Goal: Task Accomplishment & Management: Use online tool/utility

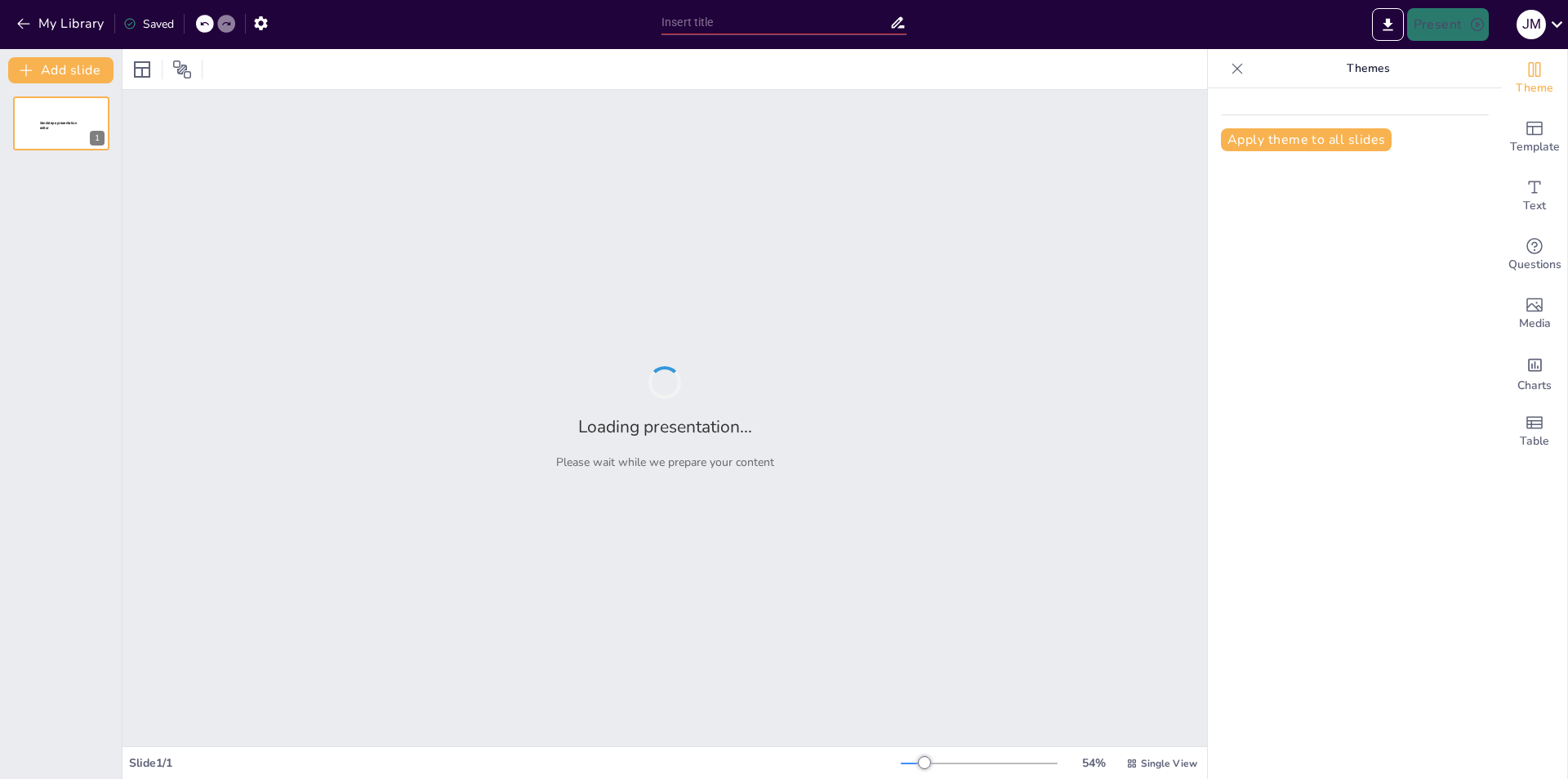
type input "Optimización de la Experiencia del Cliente a Través de Conectividad Confiable"
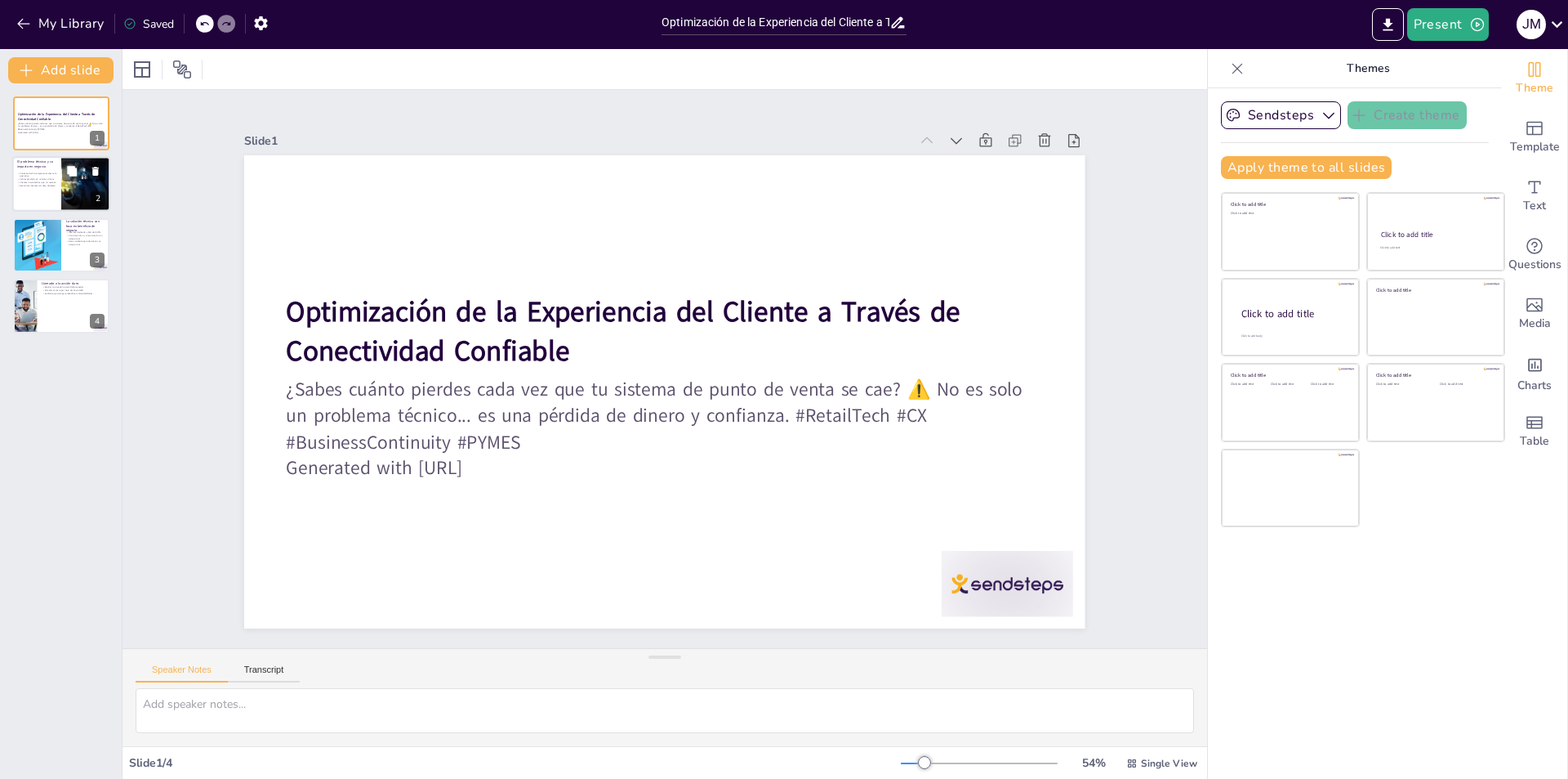
click at [62, 188] on div at bounding box center [86, 184] width 83 height 55
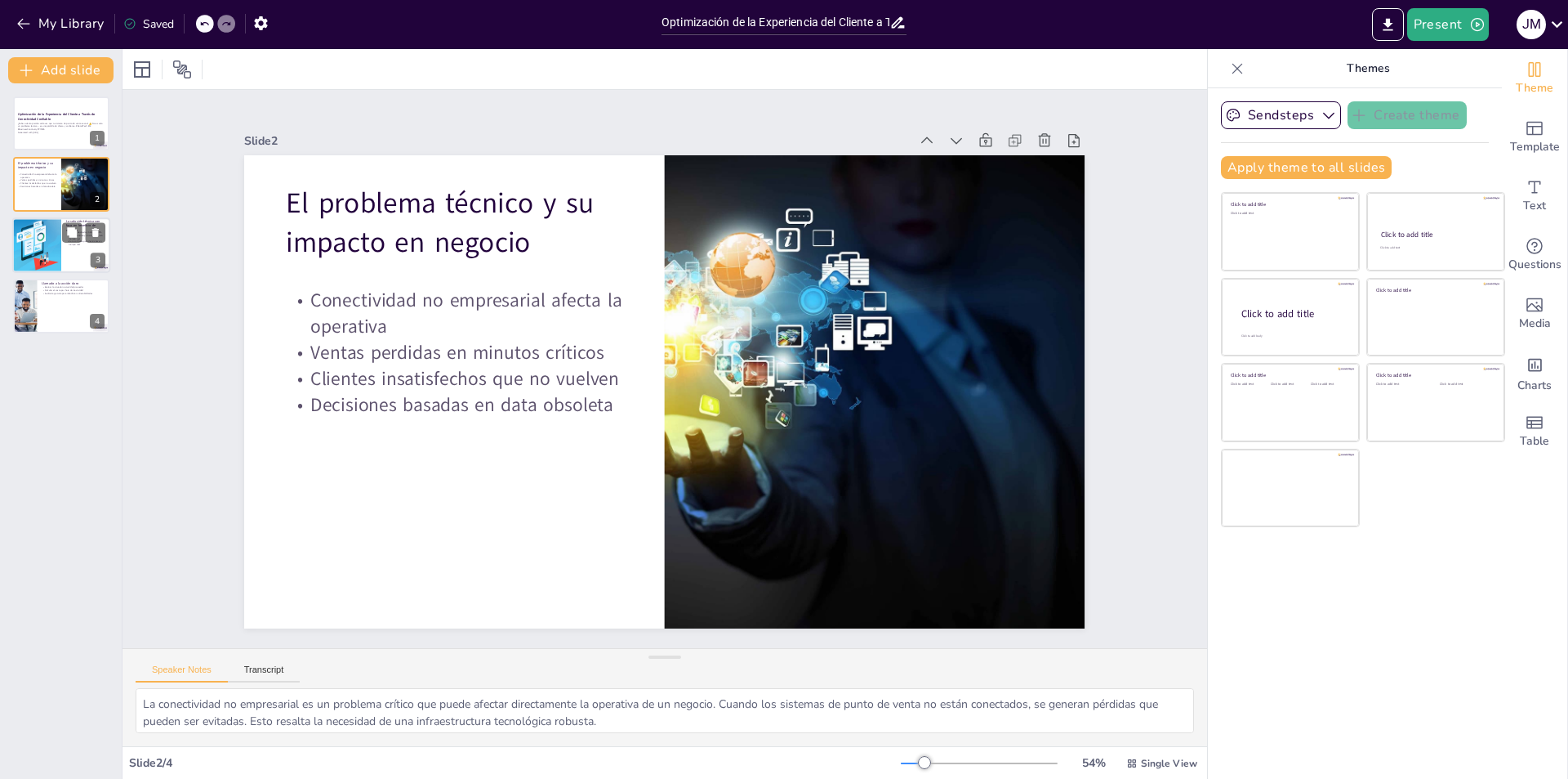
click at [79, 257] on div at bounding box center [61, 245] width 98 height 55
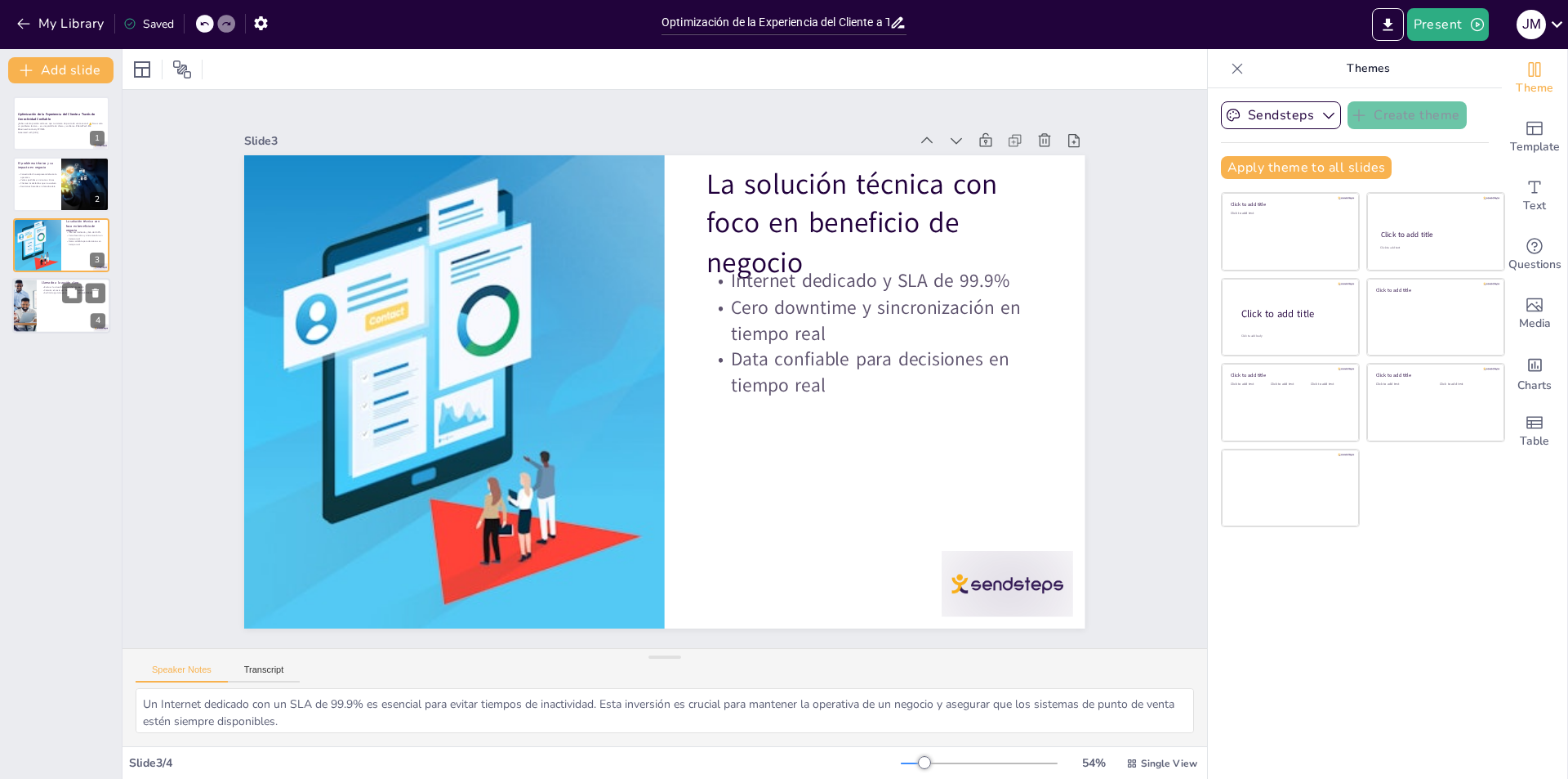
click at [39, 309] on div at bounding box center [61, 305] width 98 height 55
type textarea "Evaluar la situación actual con su proveedor de Internet es crucial para entend…"
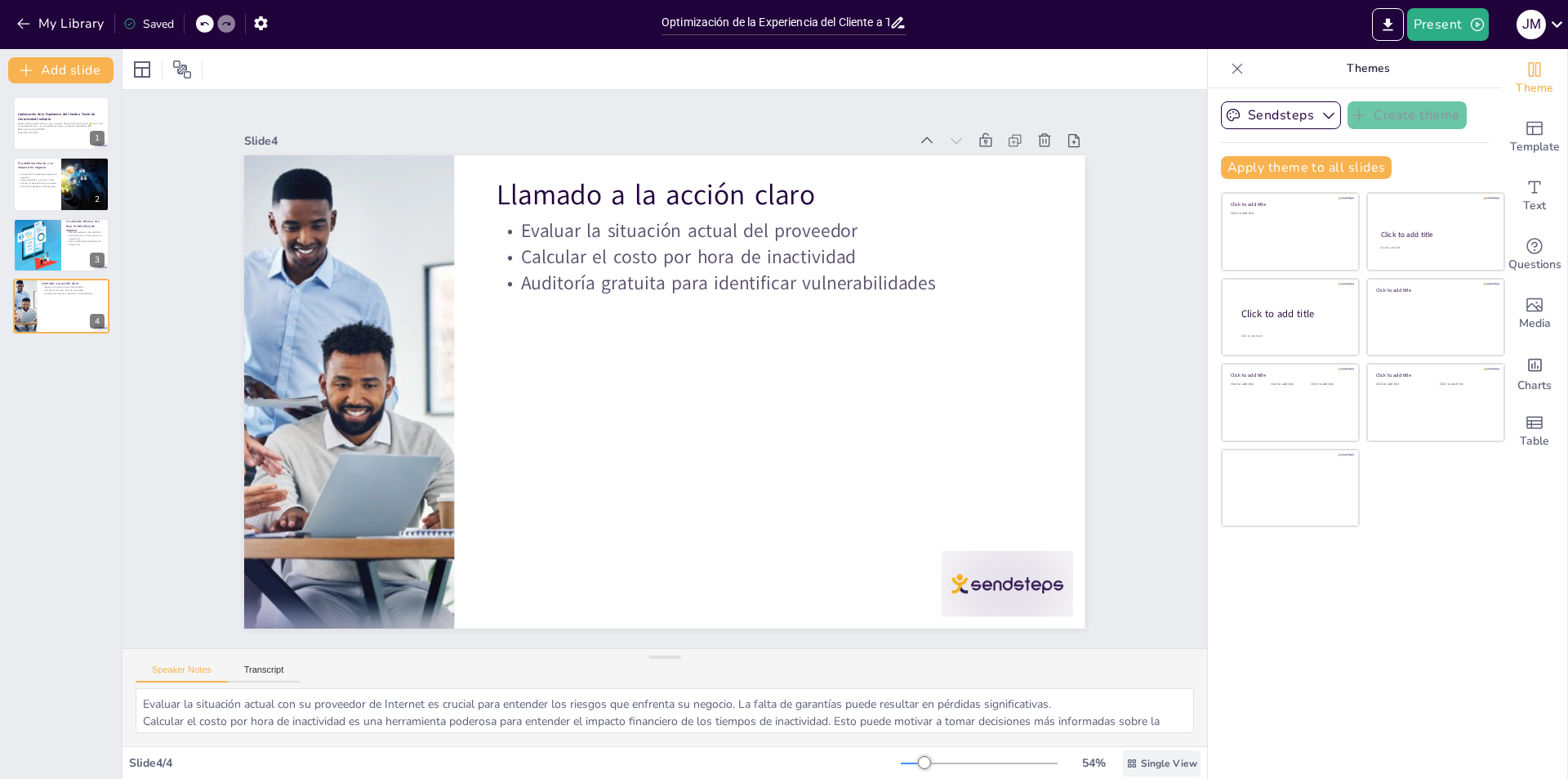
click at [1126, 757] on icon at bounding box center [1131, 763] width 11 height 11
click at [1137, 731] on span "List View" at bounding box center [1138, 727] width 86 height 16
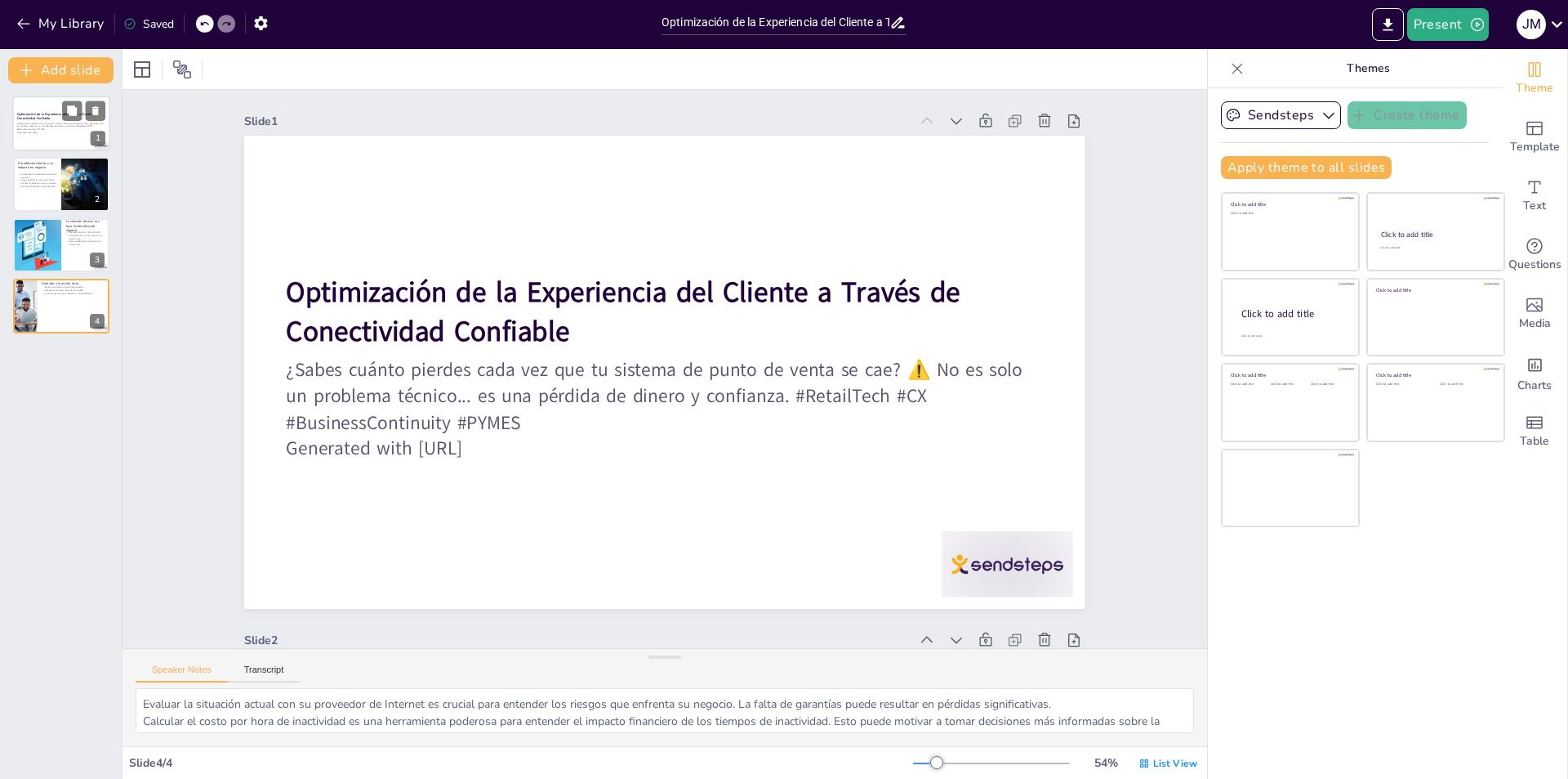
click at [50, 123] on p "¿Sabes cuánto pierdes cada vez que tu sistema de punto de venta se cae? ⚠️ No e…" at bounding box center [61, 126] width 88 height 9
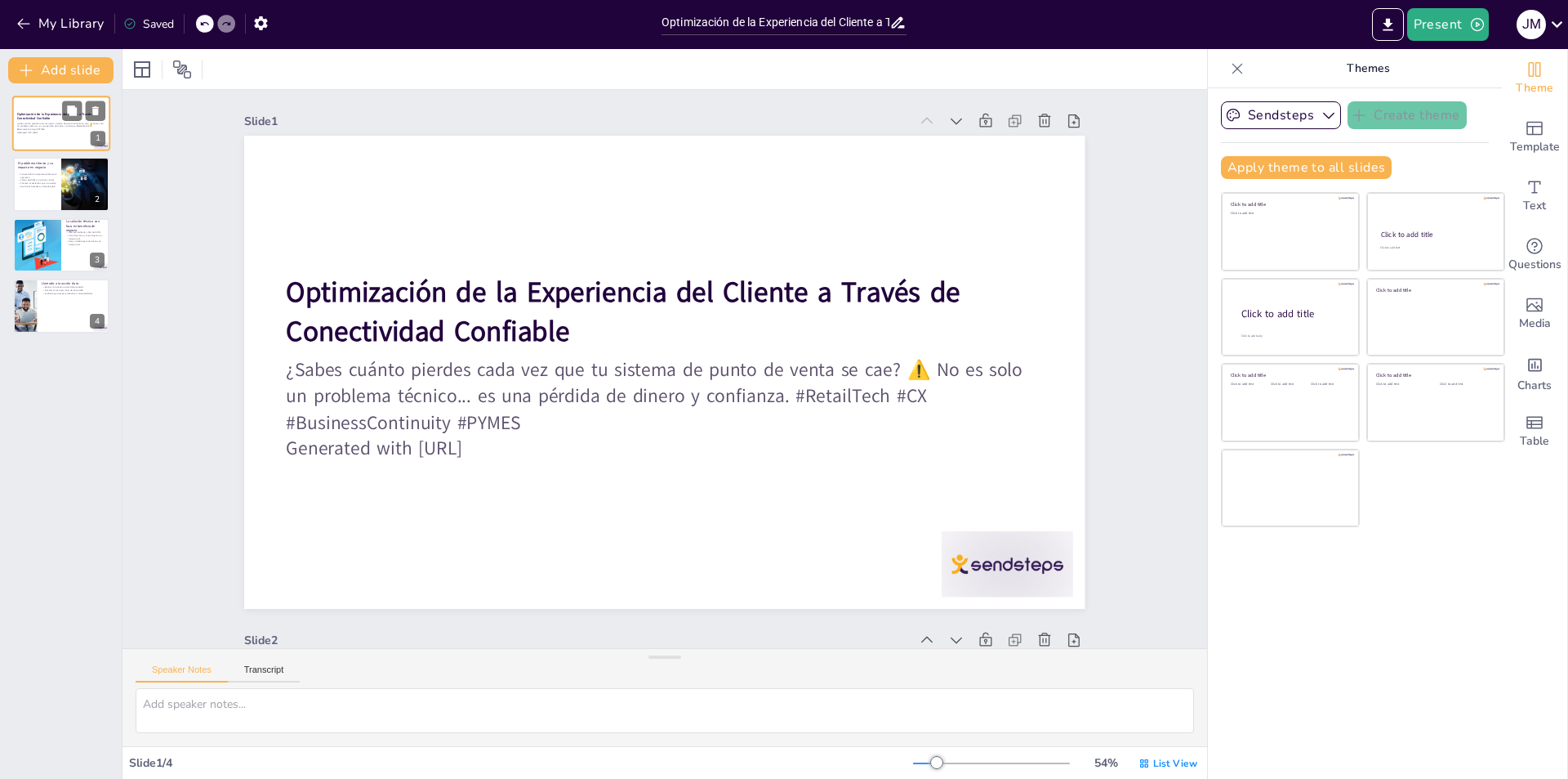
scroll to position [3, 0]
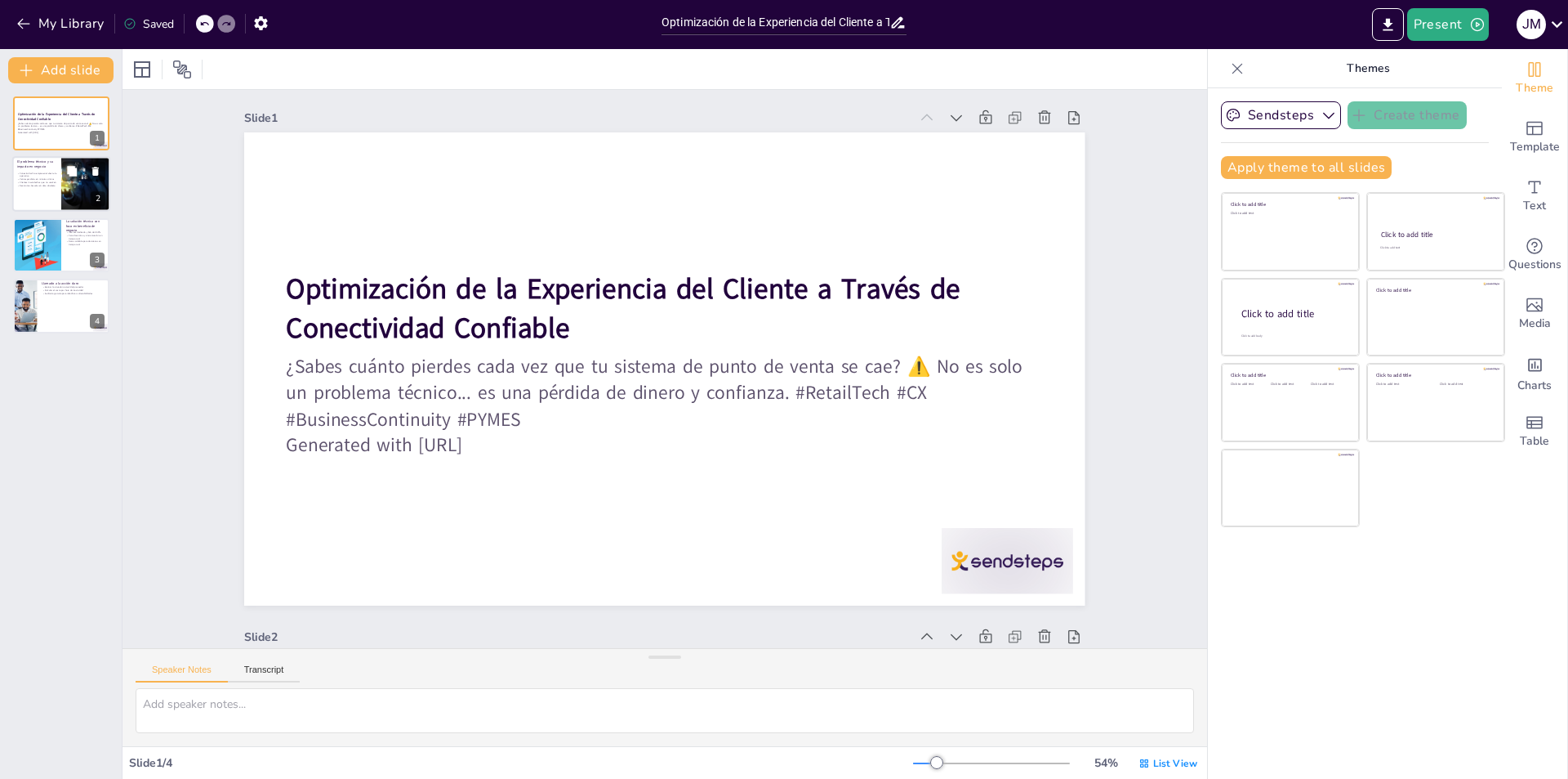
click at [42, 185] on p "Decisiones basadas en data obsoleta" at bounding box center [36, 187] width 39 height 3
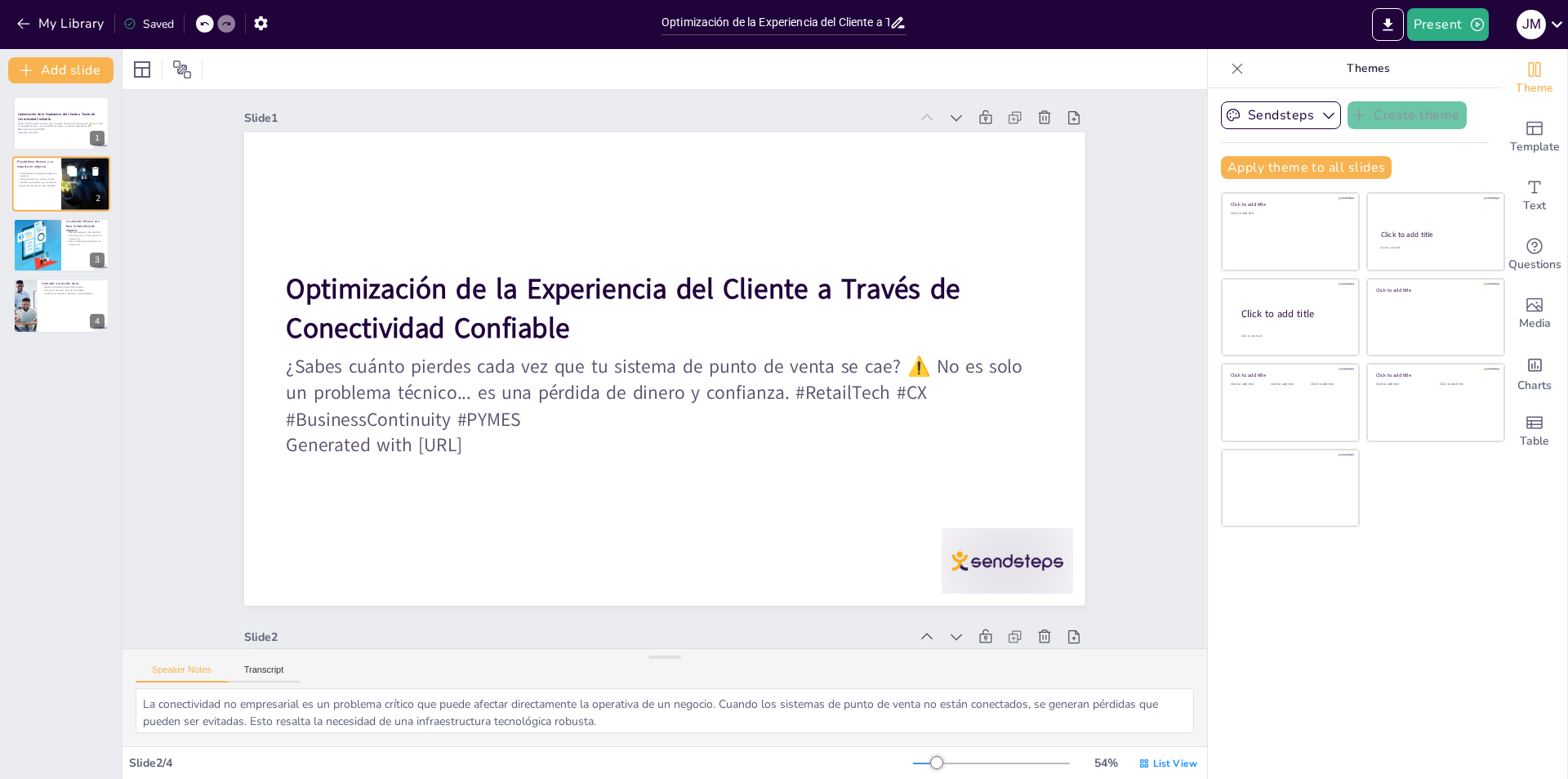
scroll to position [522, 0]
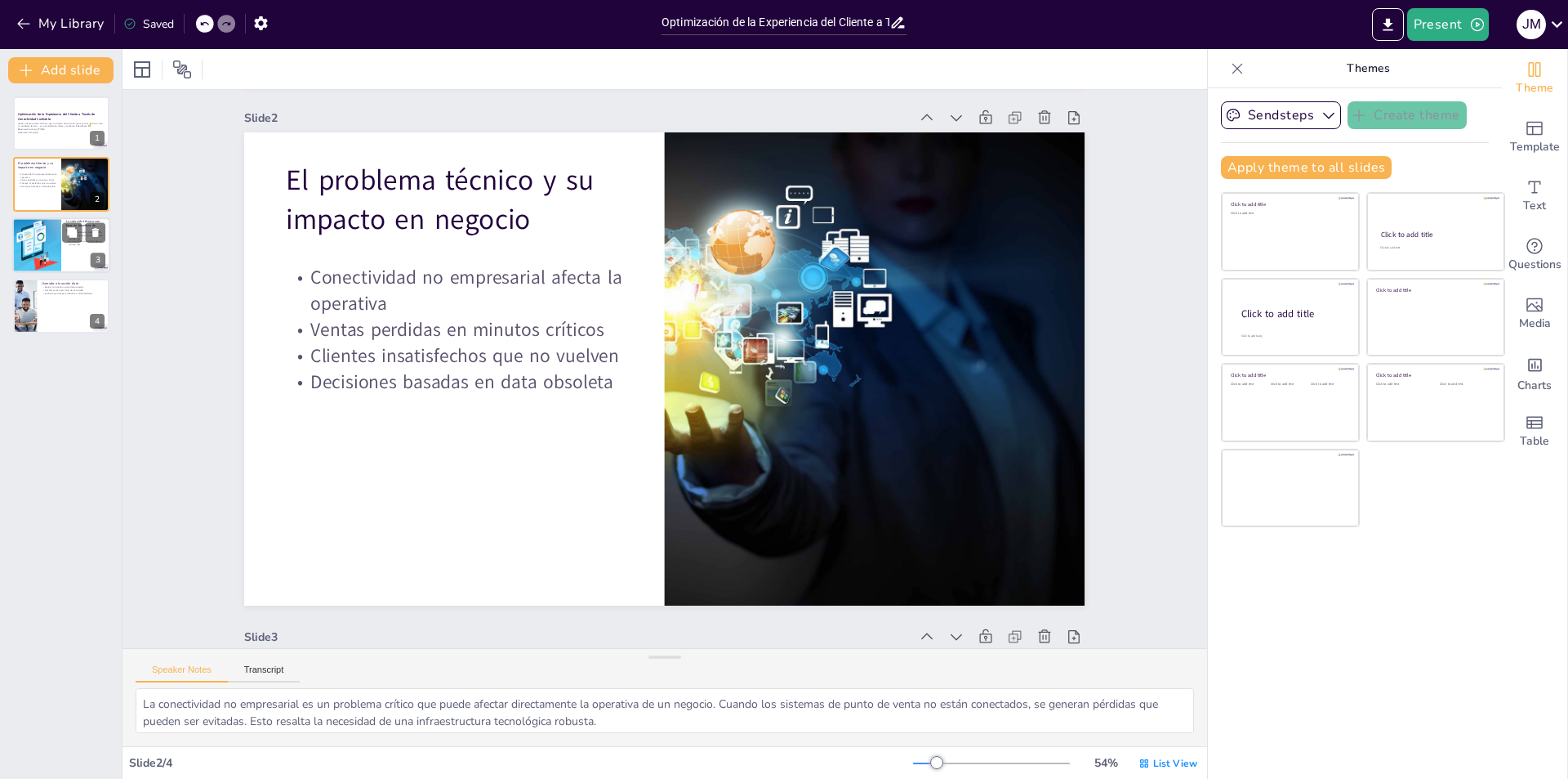
click at [79, 254] on div at bounding box center [61, 245] width 98 height 55
type textarea "Un Internet dedicado con un SLA de 99.9% es esencial para evitar tiempos de ina…"
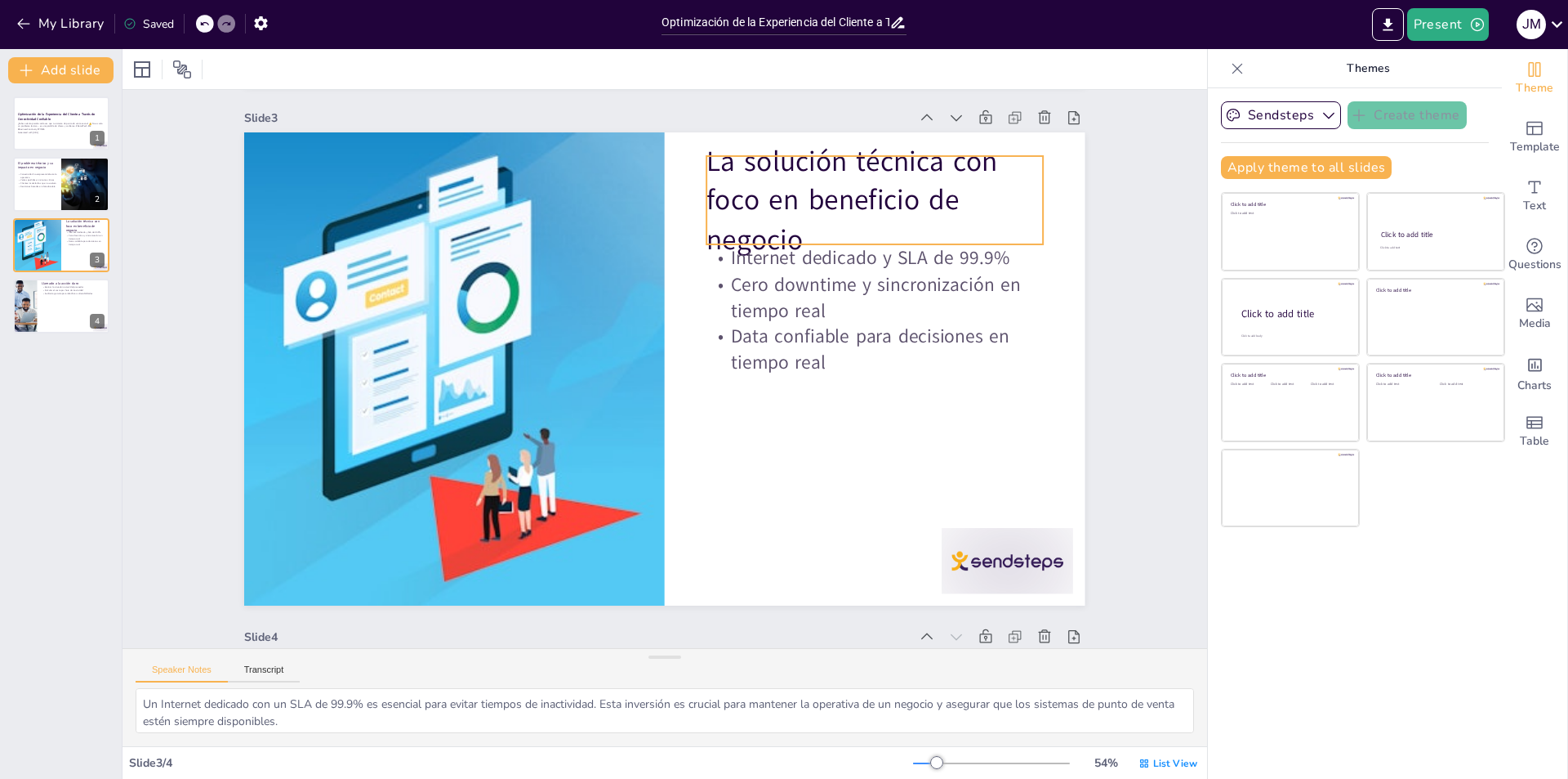
click at [887, 423] on p "La solución técnica con foco en beneficio de negocio" at bounding box center [811, 596] width 152 height 347
click at [879, 433] on p "La solución técnica con foco en beneficio de negocio" at bounding box center [786, 610] width 185 height 354
type input "48"
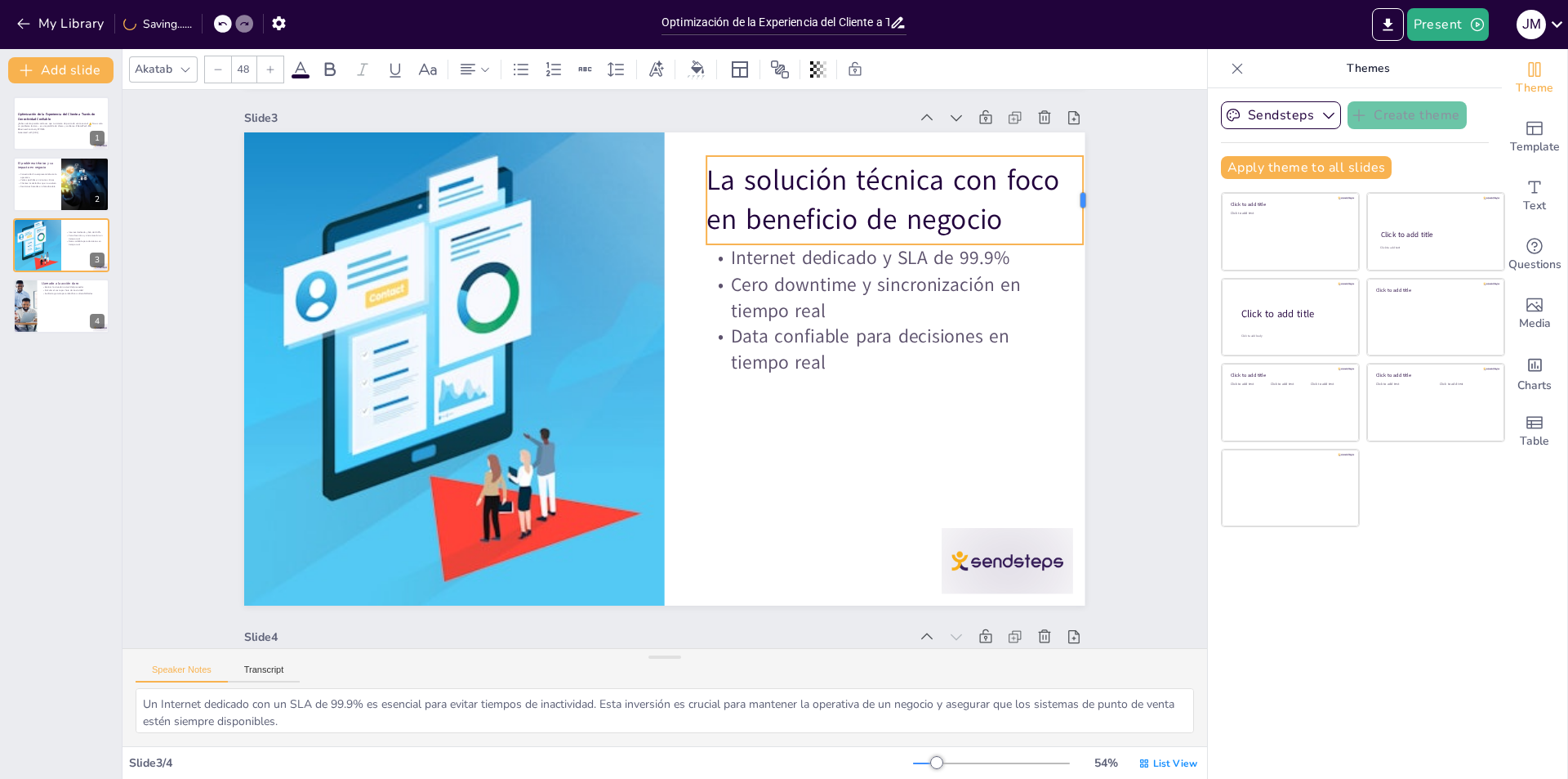
drag, startPoint x: 1031, startPoint y: 201, endPoint x: 1072, endPoint y: 203, distance: 41.0
click at [1090, 393] on div at bounding box center [1118, 435] width 55 height 83
click at [229, 354] on div at bounding box center [208, 398] width 40 height 88
click at [1036, 121] on div at bounding box center [1017, 77] width 40 height 88
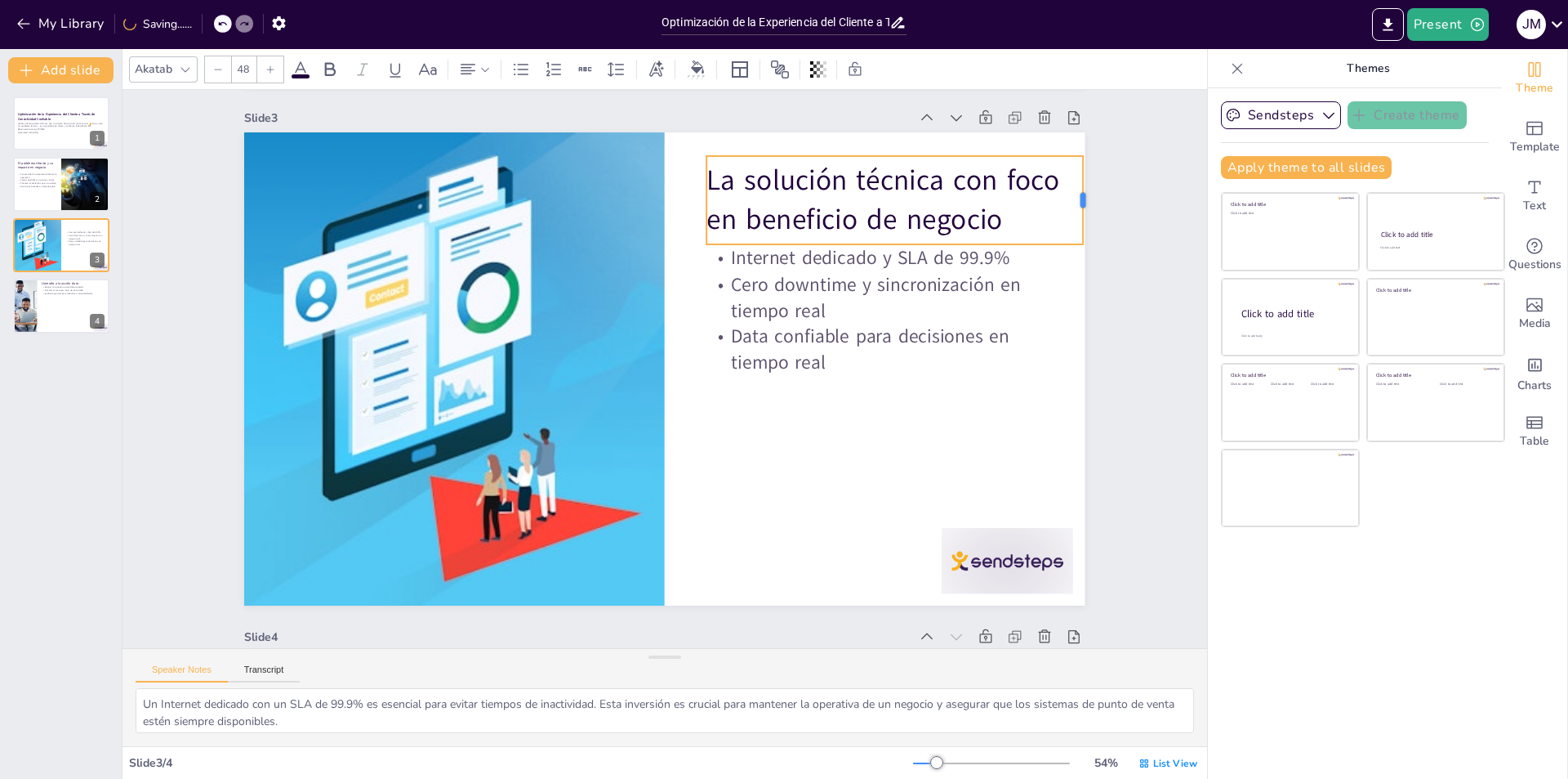
click at [271, 537] on div at bounding box center [260, 581] width 22 height 89
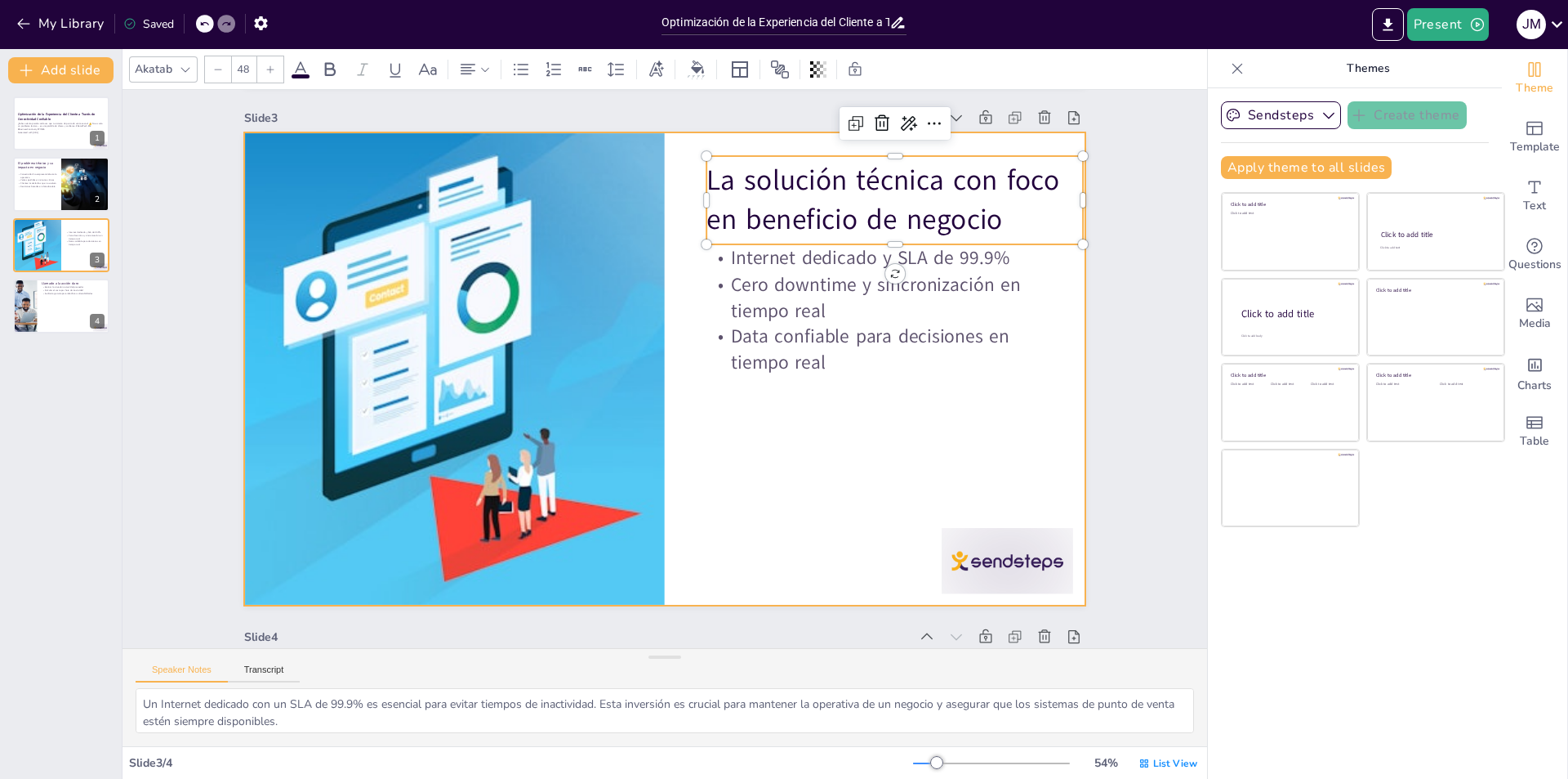
click at [835, 454] on div at bounding box center [665, 369] width 710 height 946
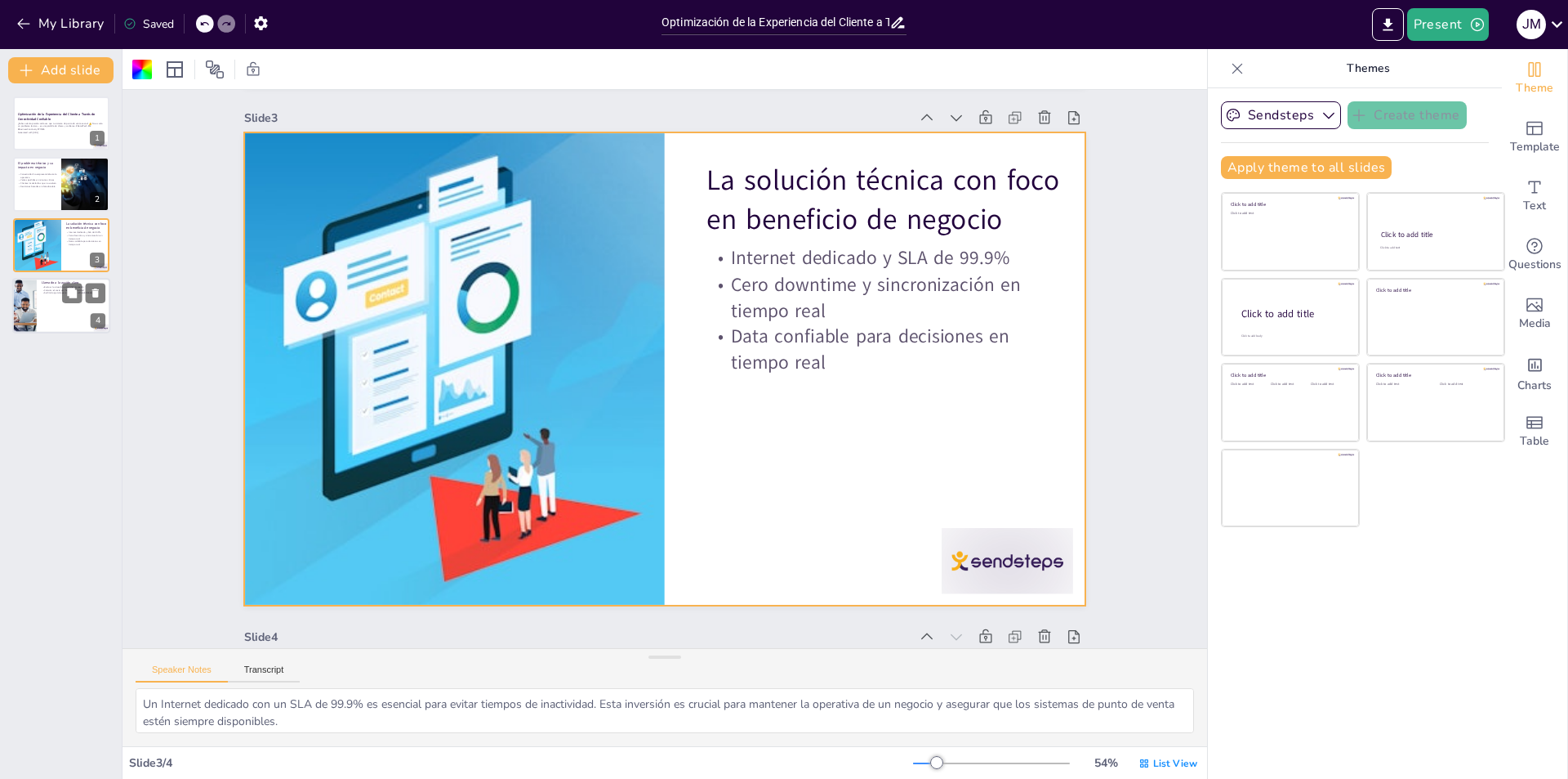
click at [44, 295] on div at bounding box center [61, 305] width 98 height 55
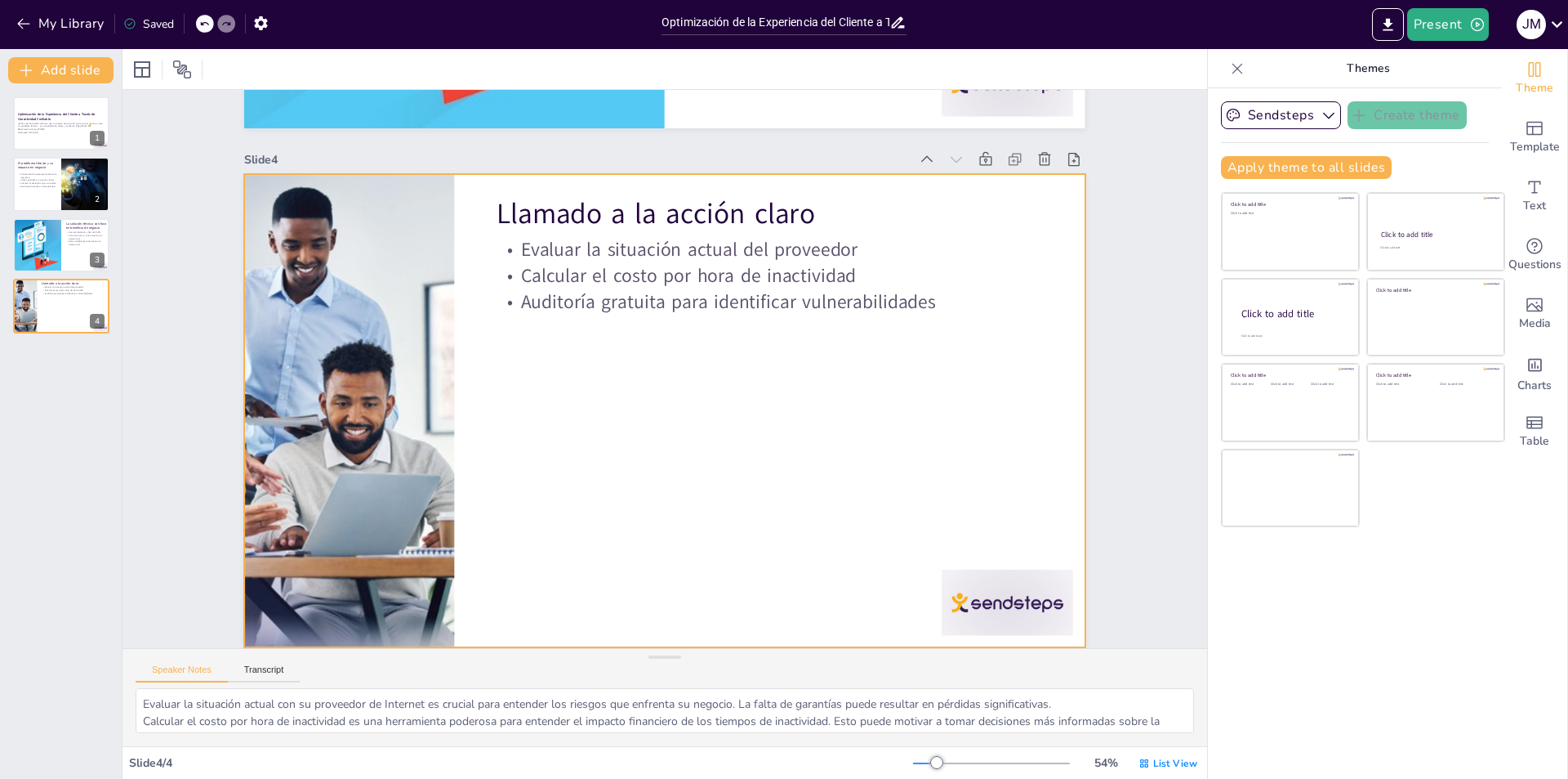
scroll to position [1530, 0]
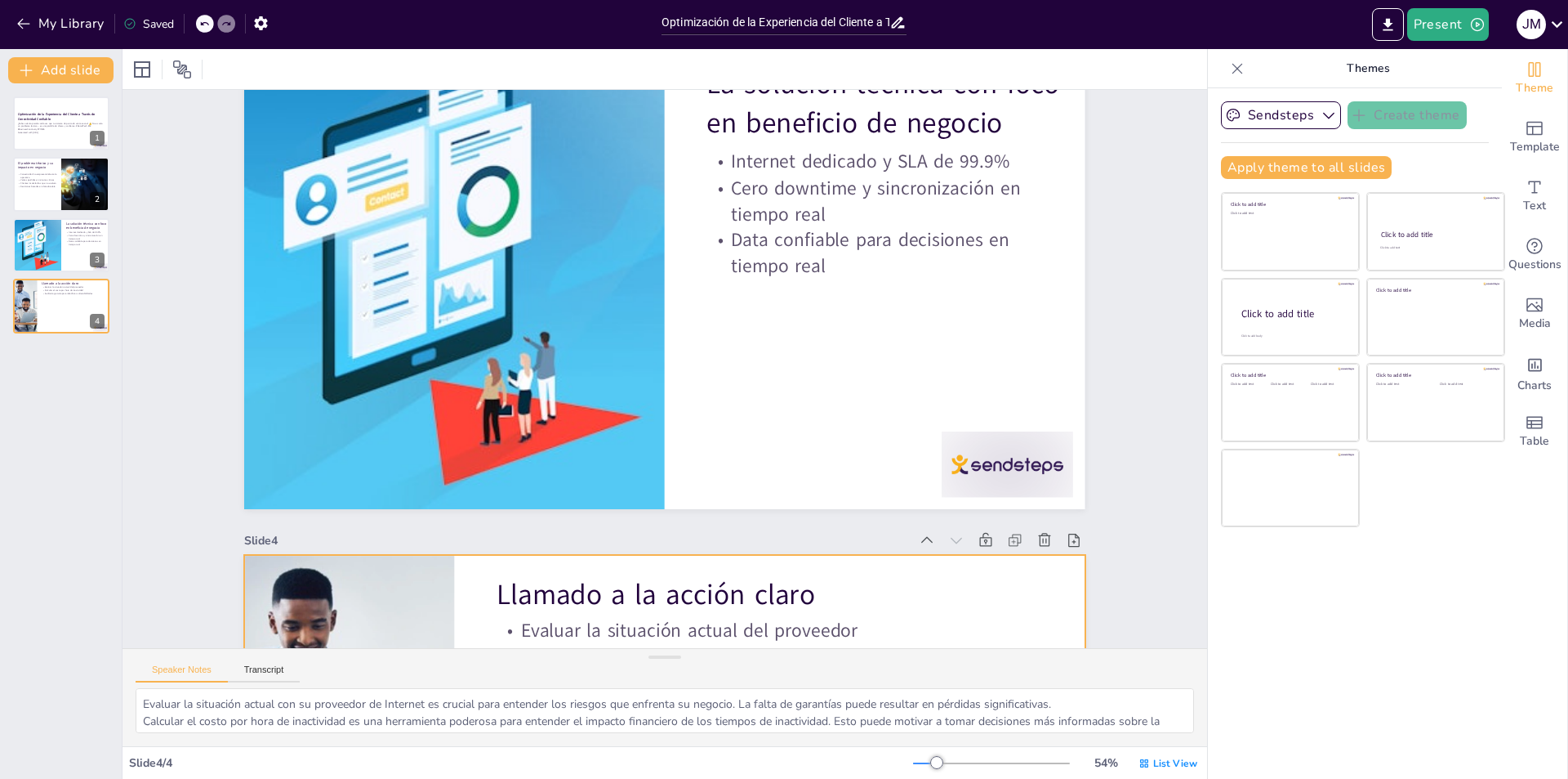
type textarea "La conectividad no empresarial es un problema crítico que puede afectar directa…"
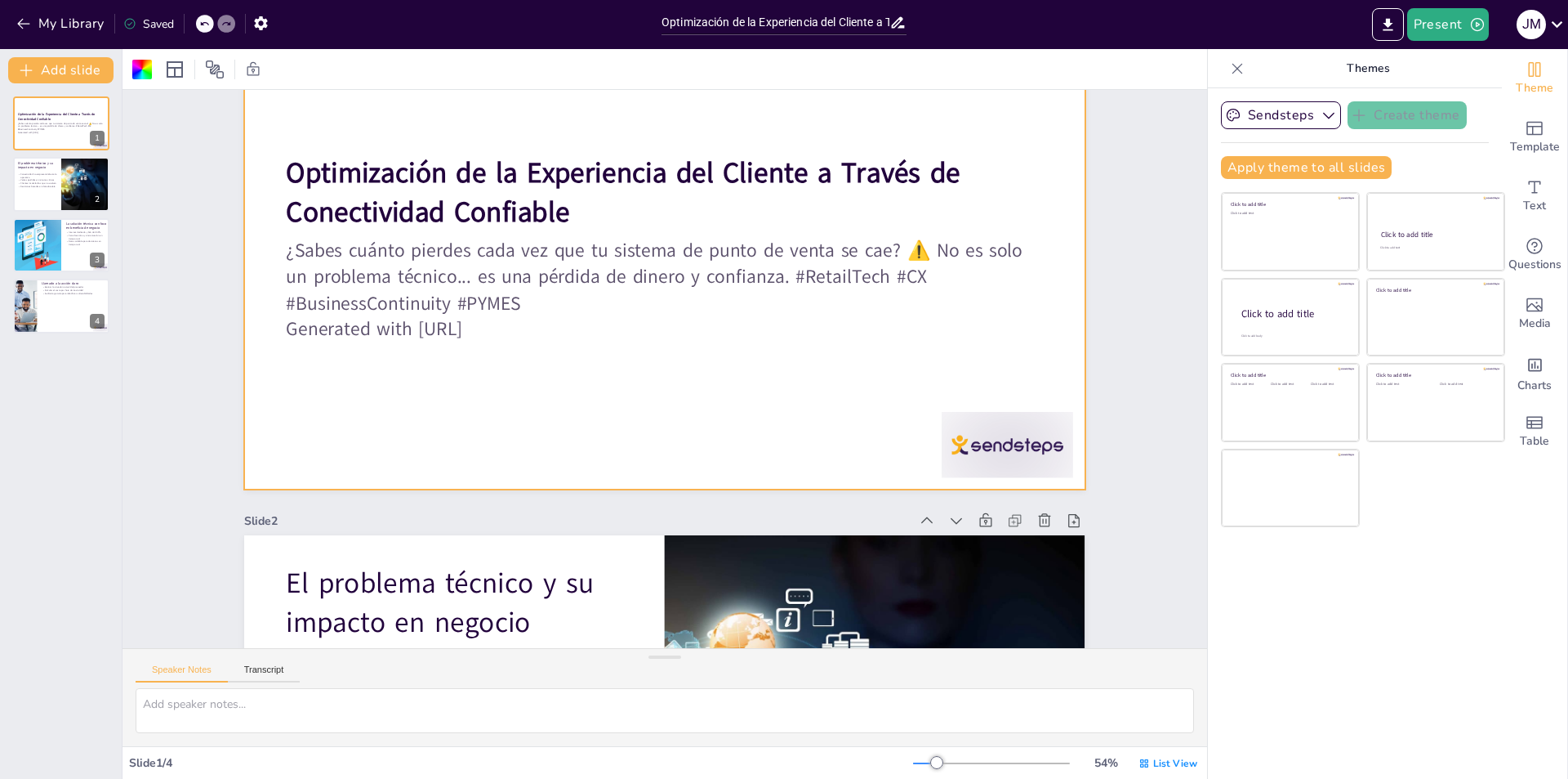
scroll to position [0, 0]
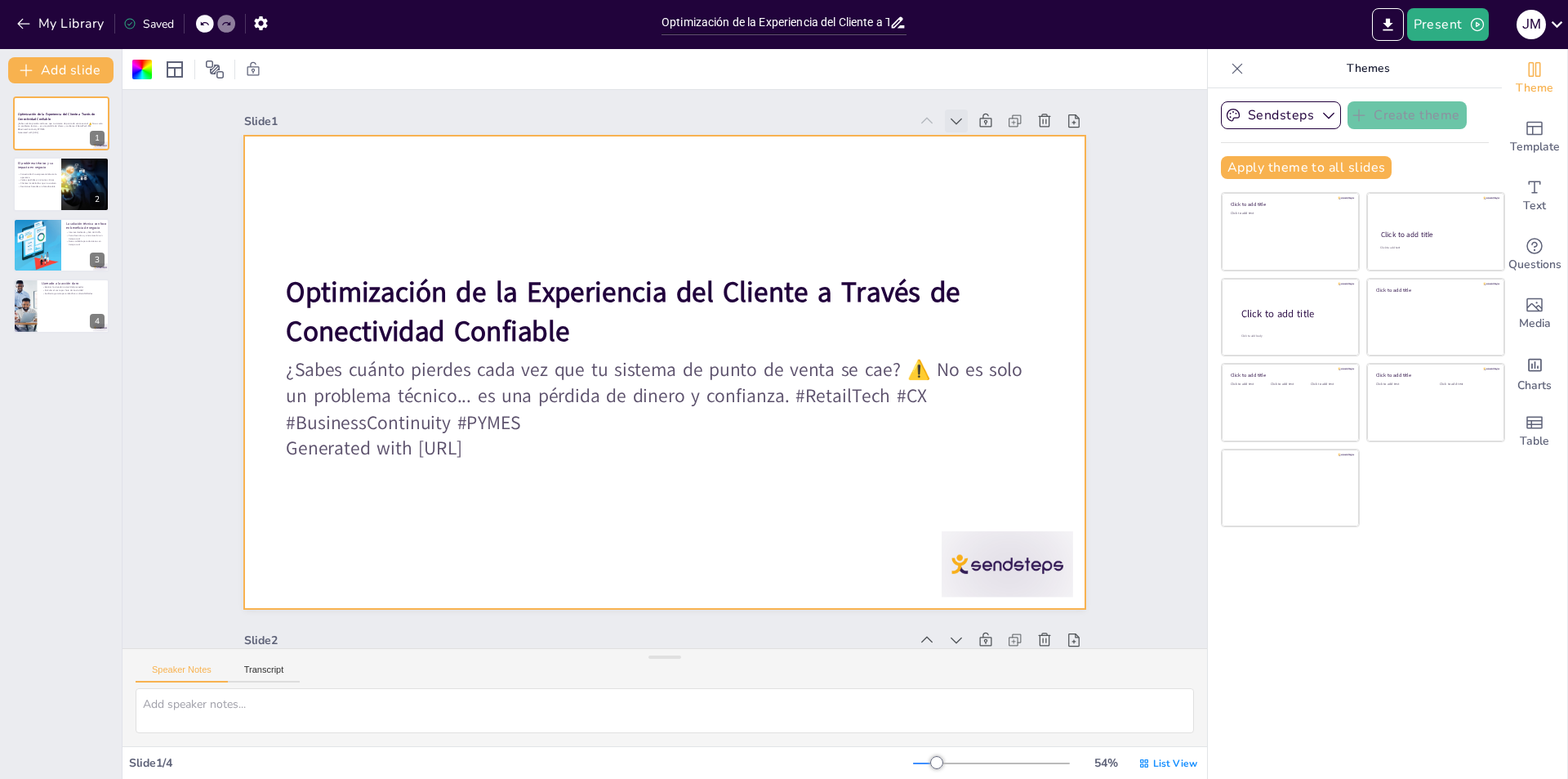
click at [548, 718] on icon at bounding box center [538, 730] width 22 height 22
click at [1025, 448] on icon at bounding box center [1036, 459] width 22 height 22
type textarea "La conectividad no empresarial es un problema crítico que puede afectar directa…"
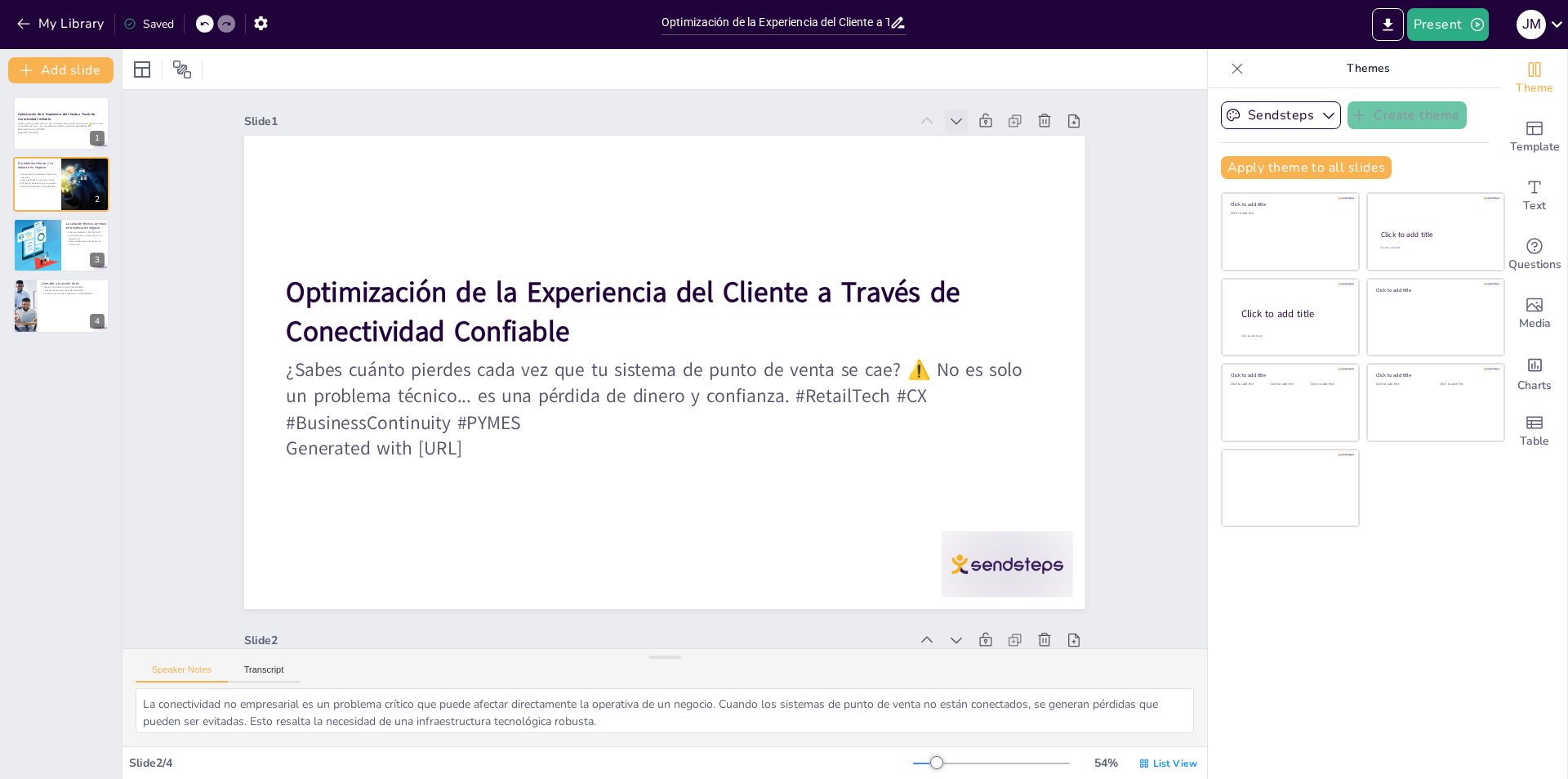
click at [999, 523] on icon at bounding box center [1010, 533] width 22 height 22
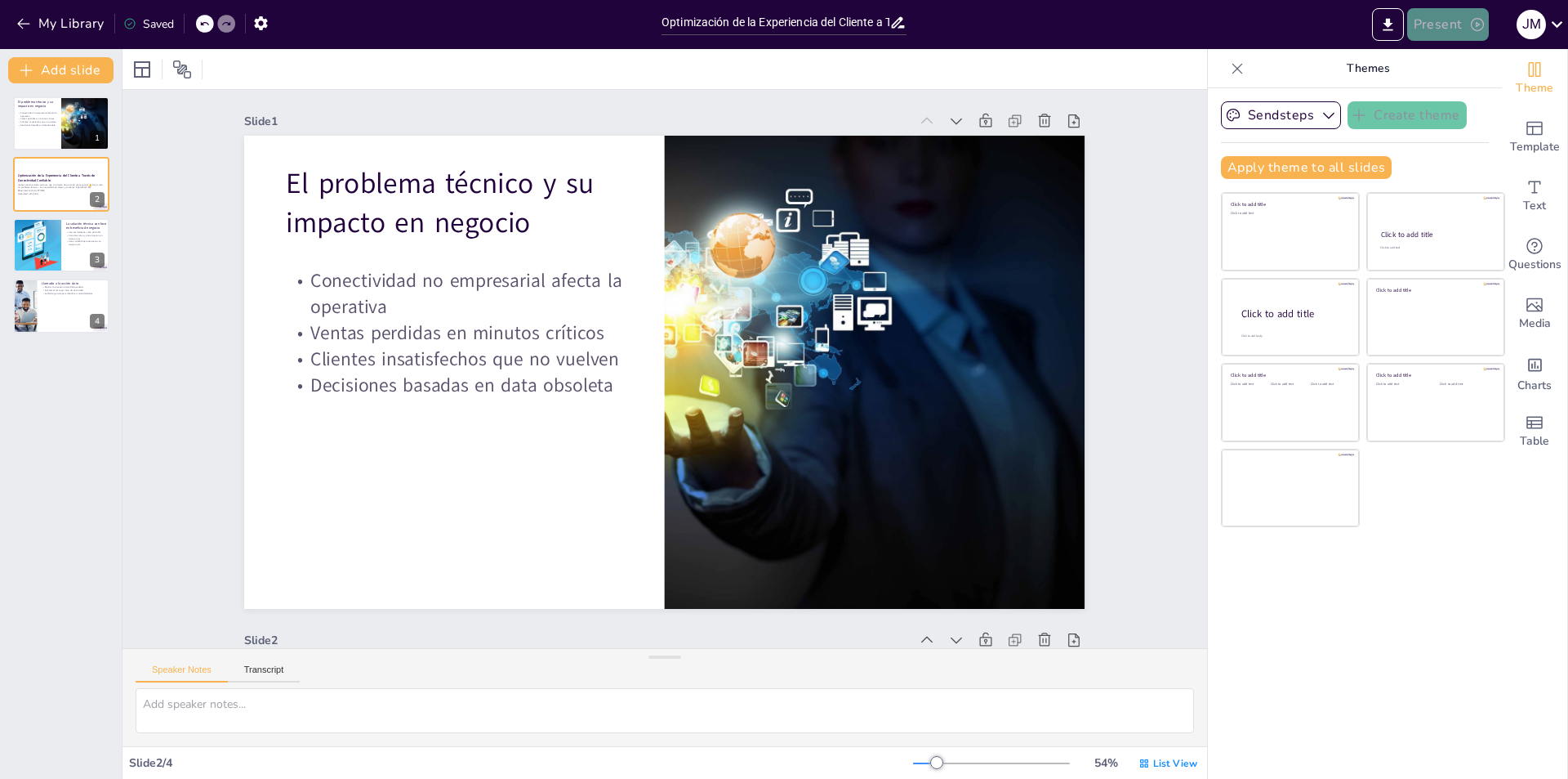
click at [1461, 28] on button "Present" at bounding box center [1448, 24] width 81 height 33
click at [1473, 62] on li "Preview presentation" at bounding box center [1473, 61] width 128 height 26
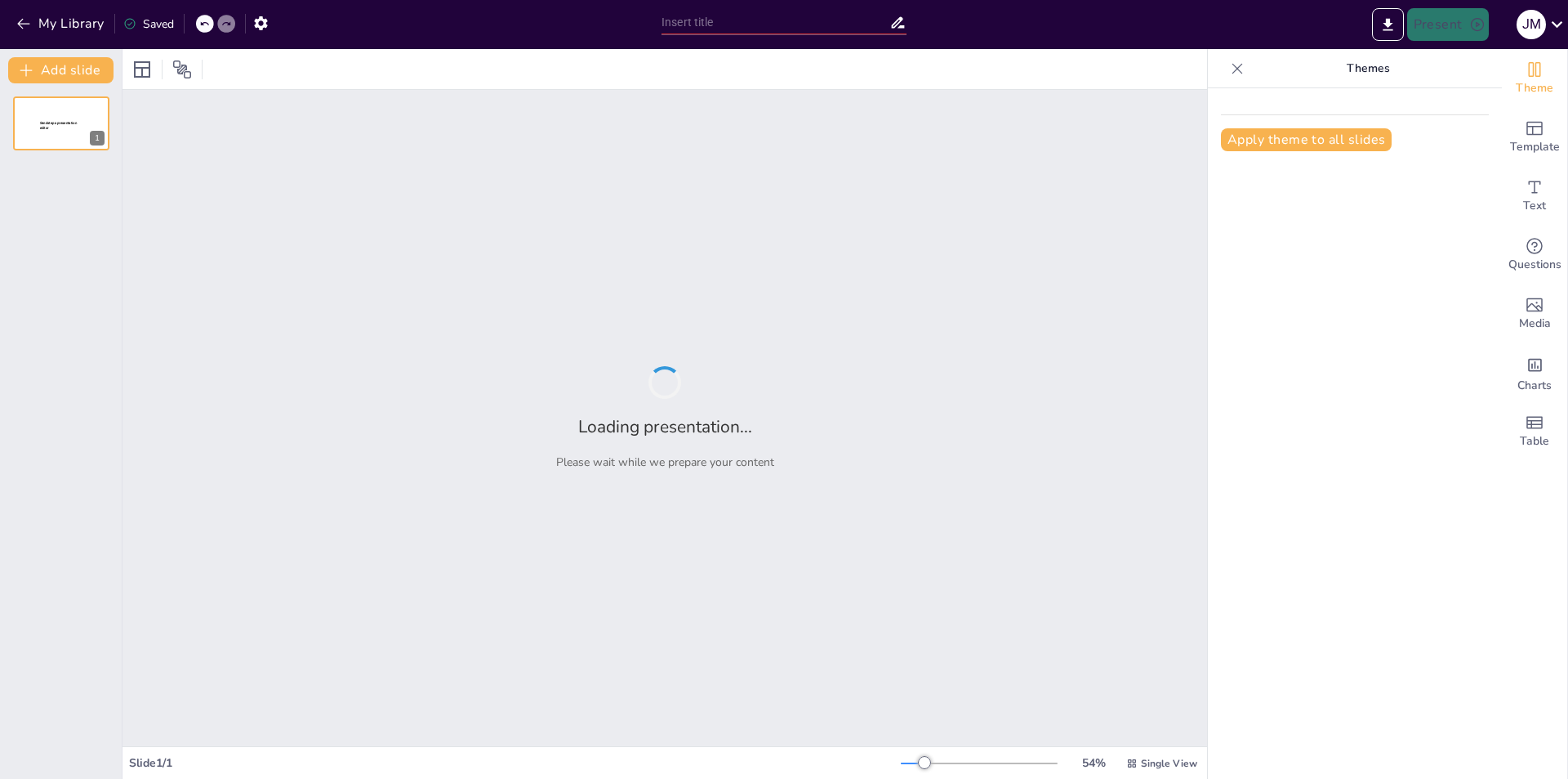
type input "Optimización de la Experiencia del Cliente a Través de Conectividad Confiable"
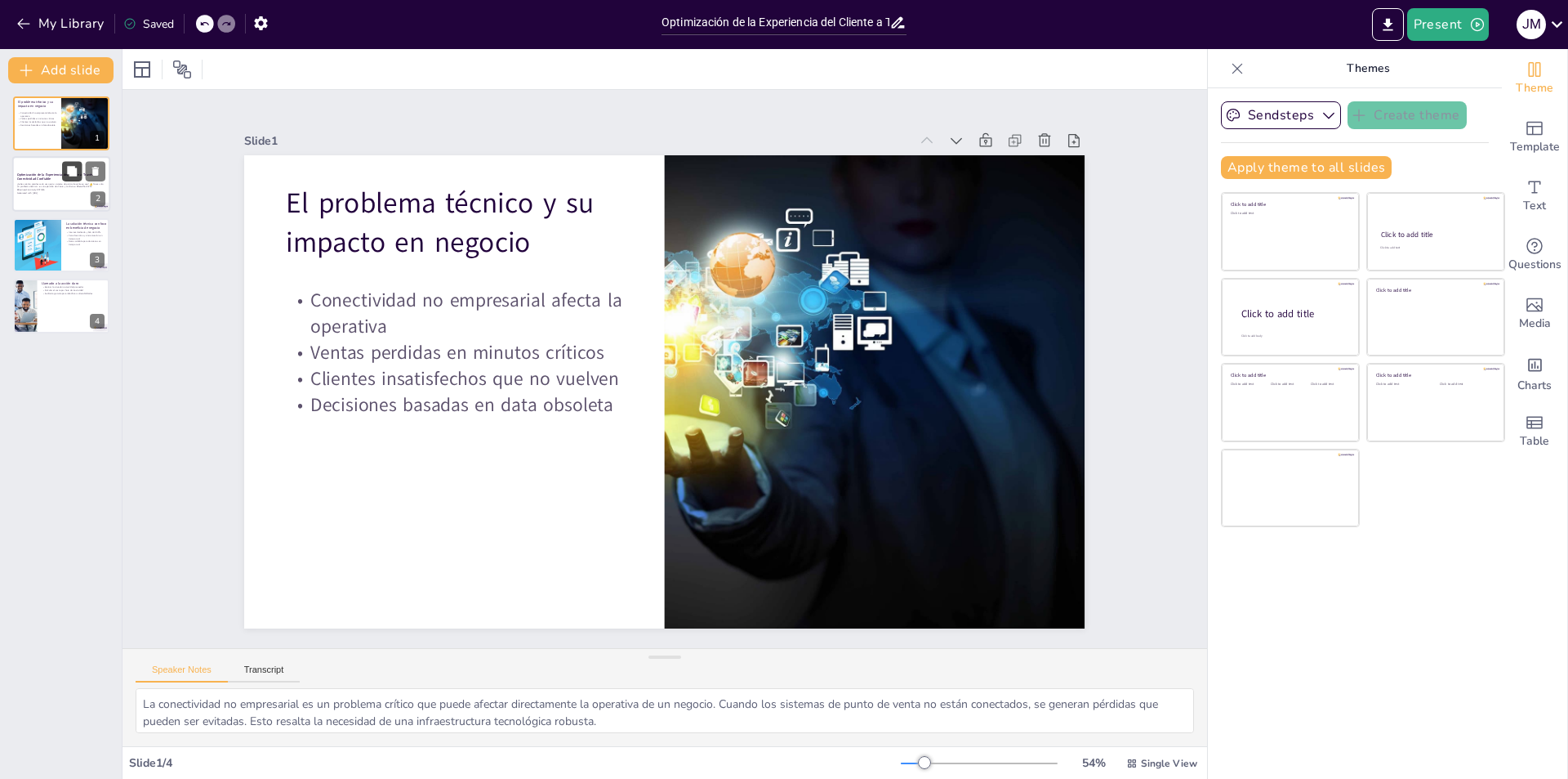
click at [65, 180] on button at bounding box center [72, 171] width 20 height 20
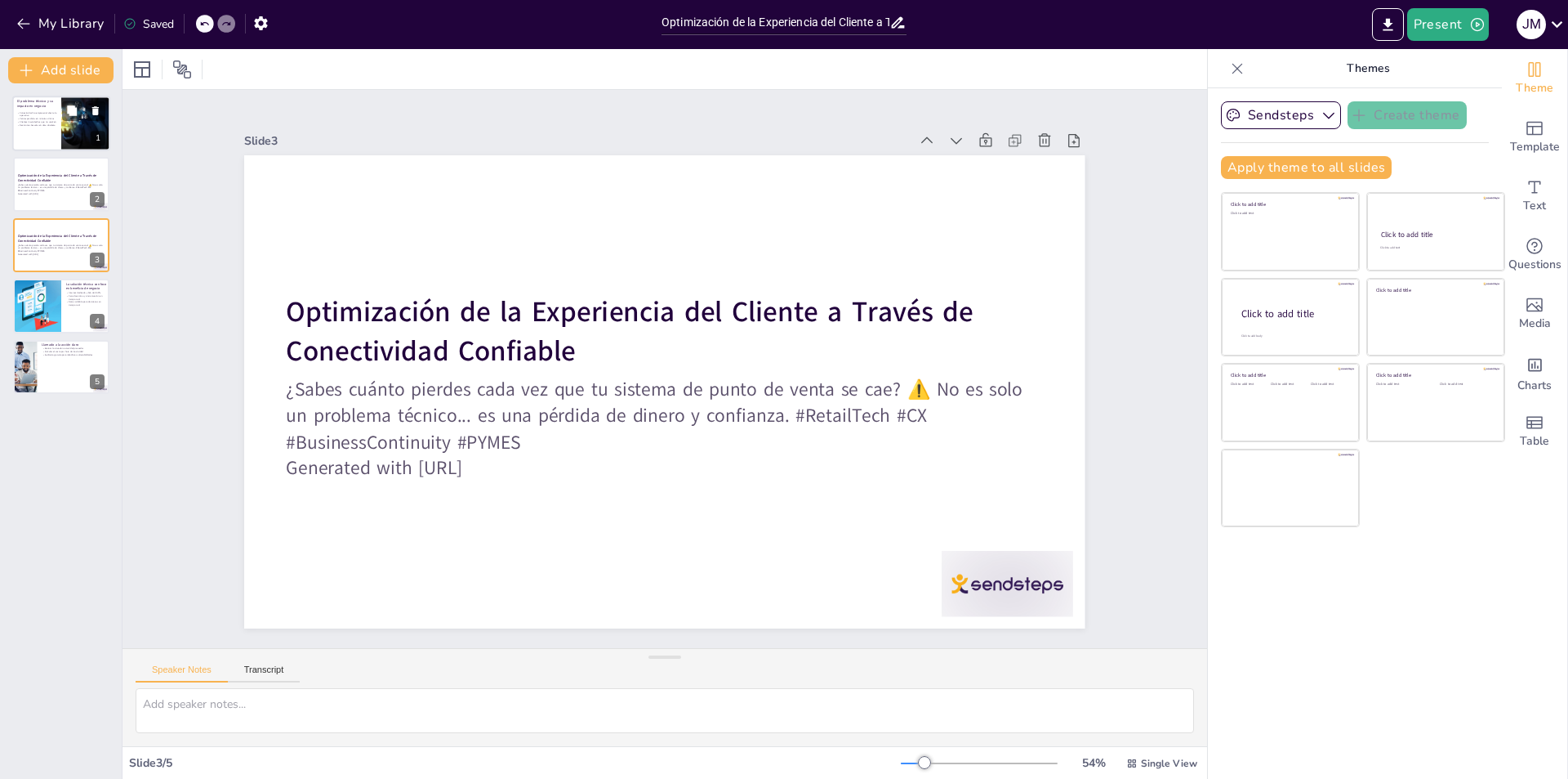
click at [49, 125] on p "Decisiones basadas en data obsoleta" at bounding box center [36, 125] width 39 height 3
type textarea "La conectividad no empresarial es un problema crítico que puede afectar directa…"
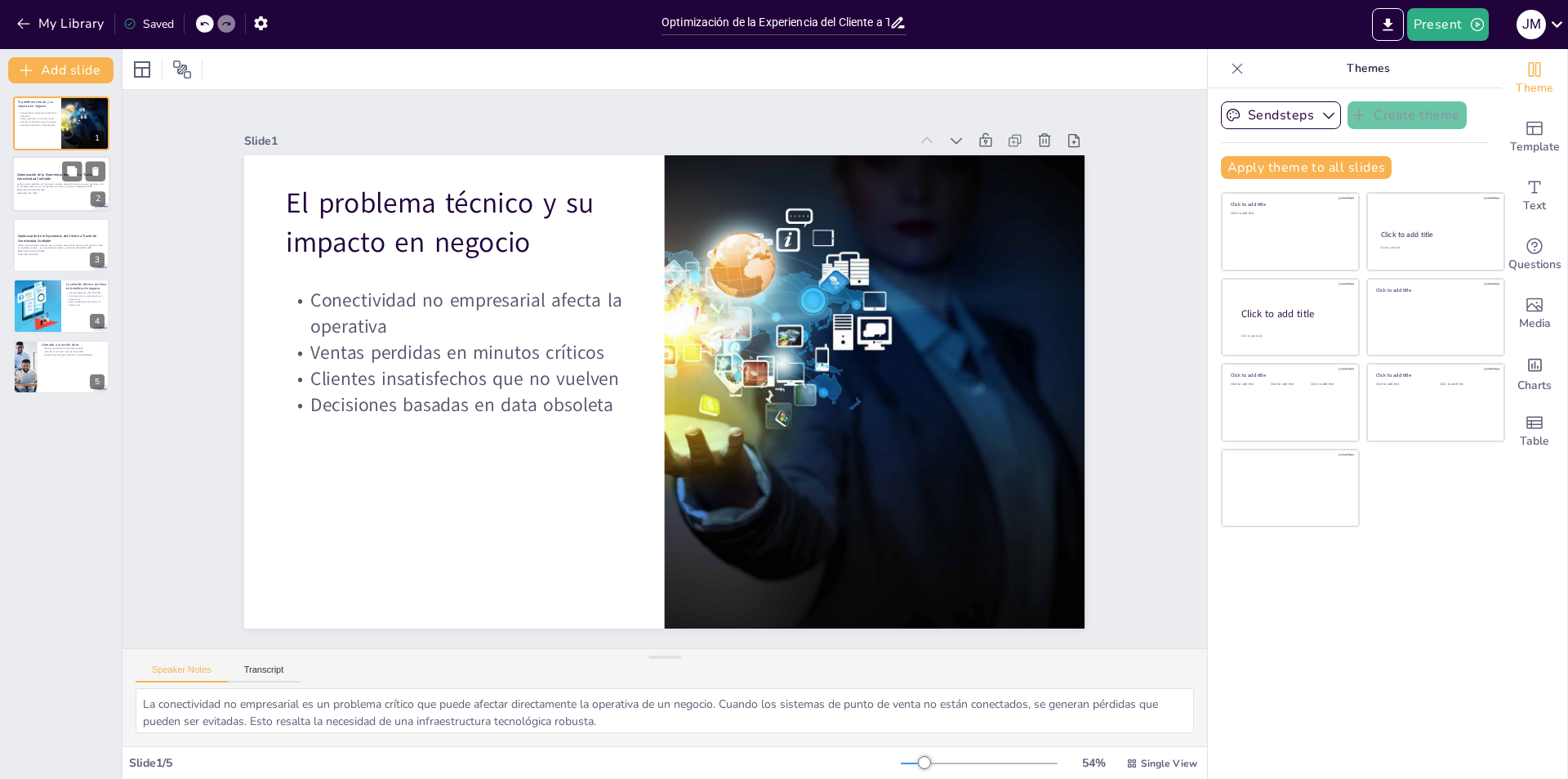
click at [55, 184] on p "¿Sabes cuánto pierdes cada vez que tu sistema de punto de venta se cae? ⚠️ No e…" at bounding box center [61, 187] width 88 height 9
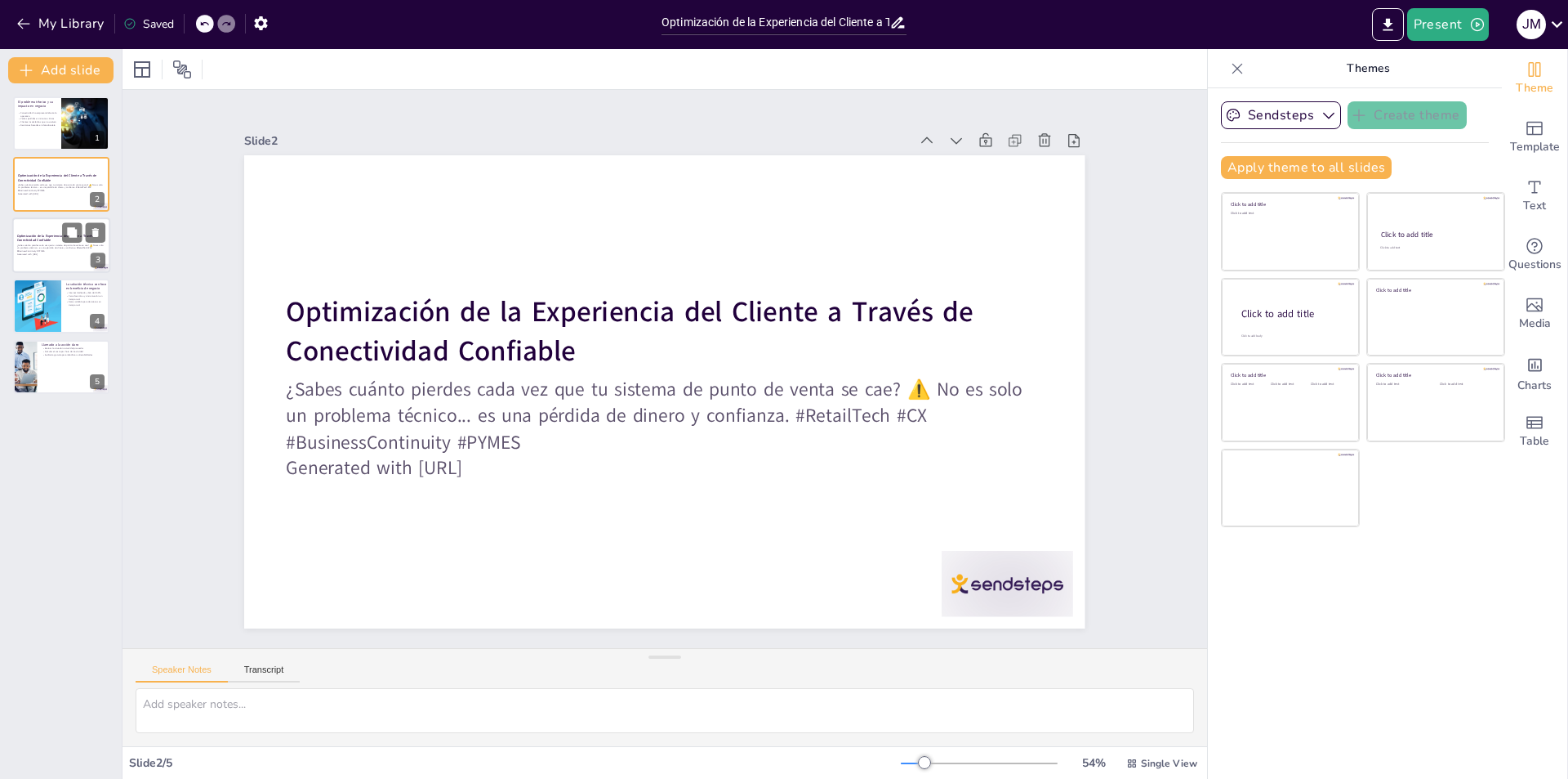
click at [59, 250] on p "¿Sabes cuánto pierdes cada vez que tu sistema de punto de venta se cae? ⚠️ No e…" at bounding box center [61, 248] width 88 height 9
click at [47, 188] on p "¿Sabes cuánto pierdes cada vez que tu sistema de punto de venta se cae? ⚠️ No e…" at bounding box center [61, 187] width 88 height 9
click at [928, 16] on icon at bounding box center [918, 5] width 22 height 22
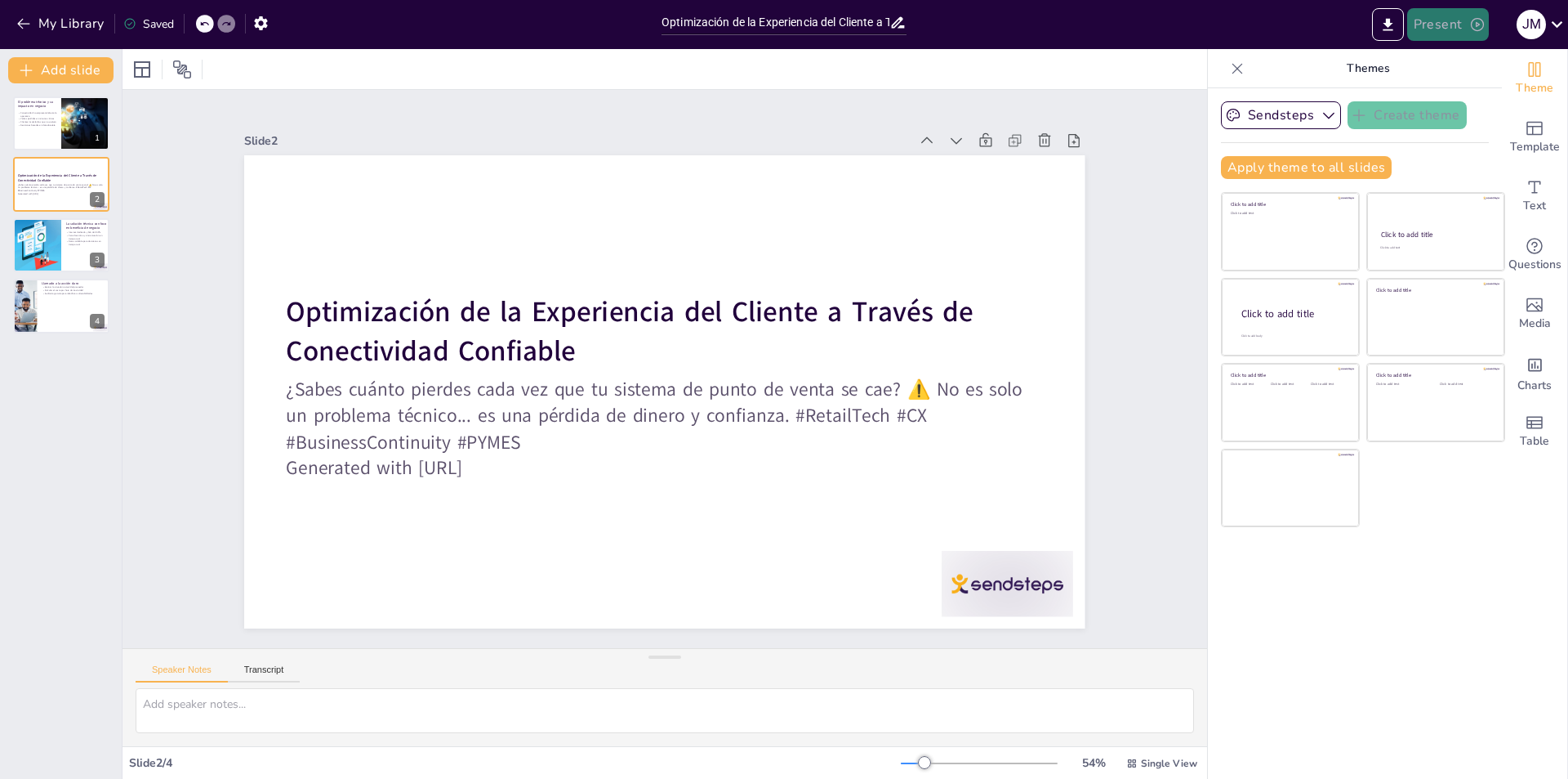
click at [1468, 22] on button "Present" at bounding box center [1448, 24] width 81 height 33
click at [1462, 98] on li "Play presentation" at bounding box center [1473, 100] width 128 height 26
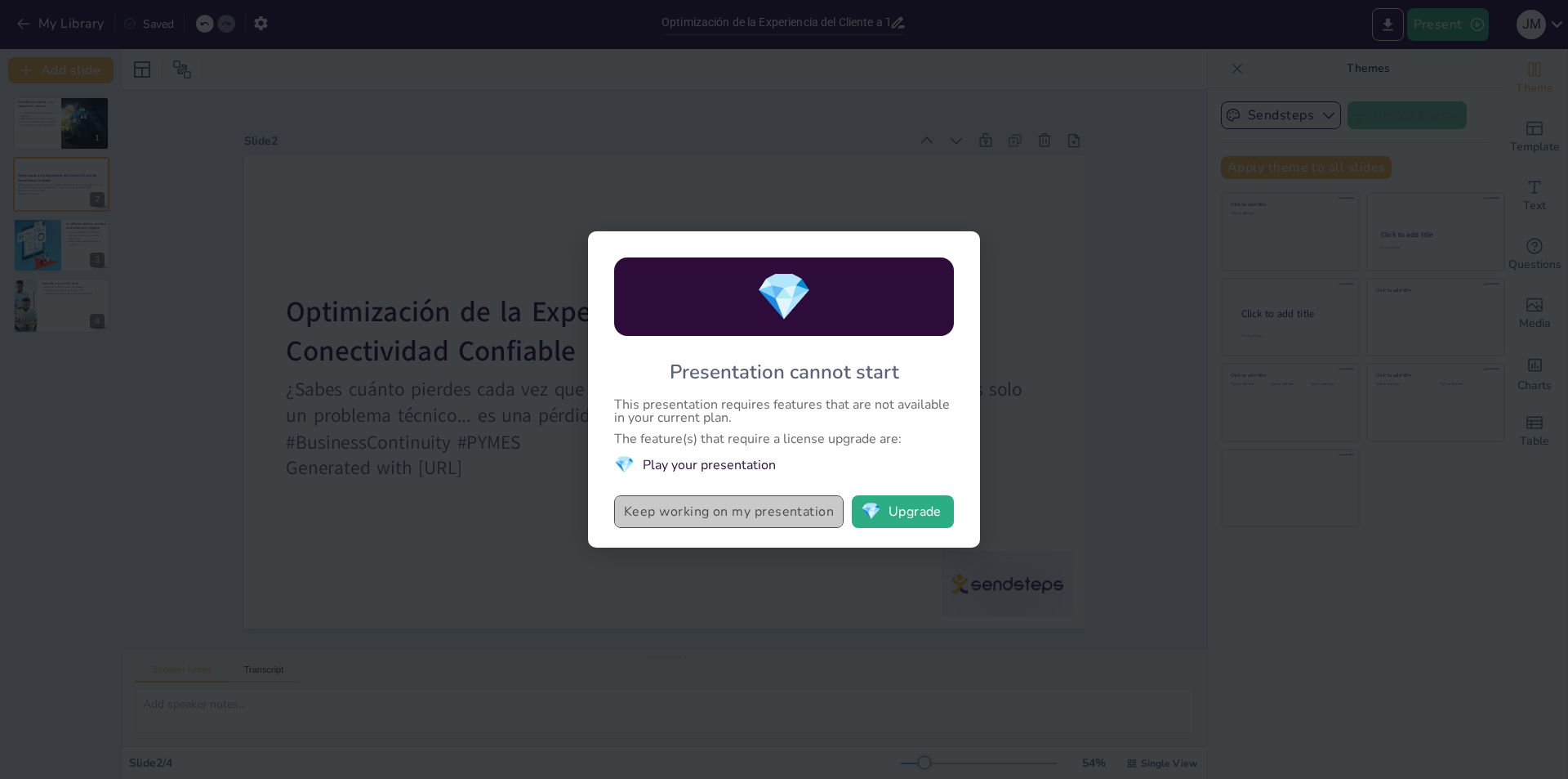
click at [730, 516] on button "Keep working on my presentation" at bounding box center [730, 512] width 230 height 33
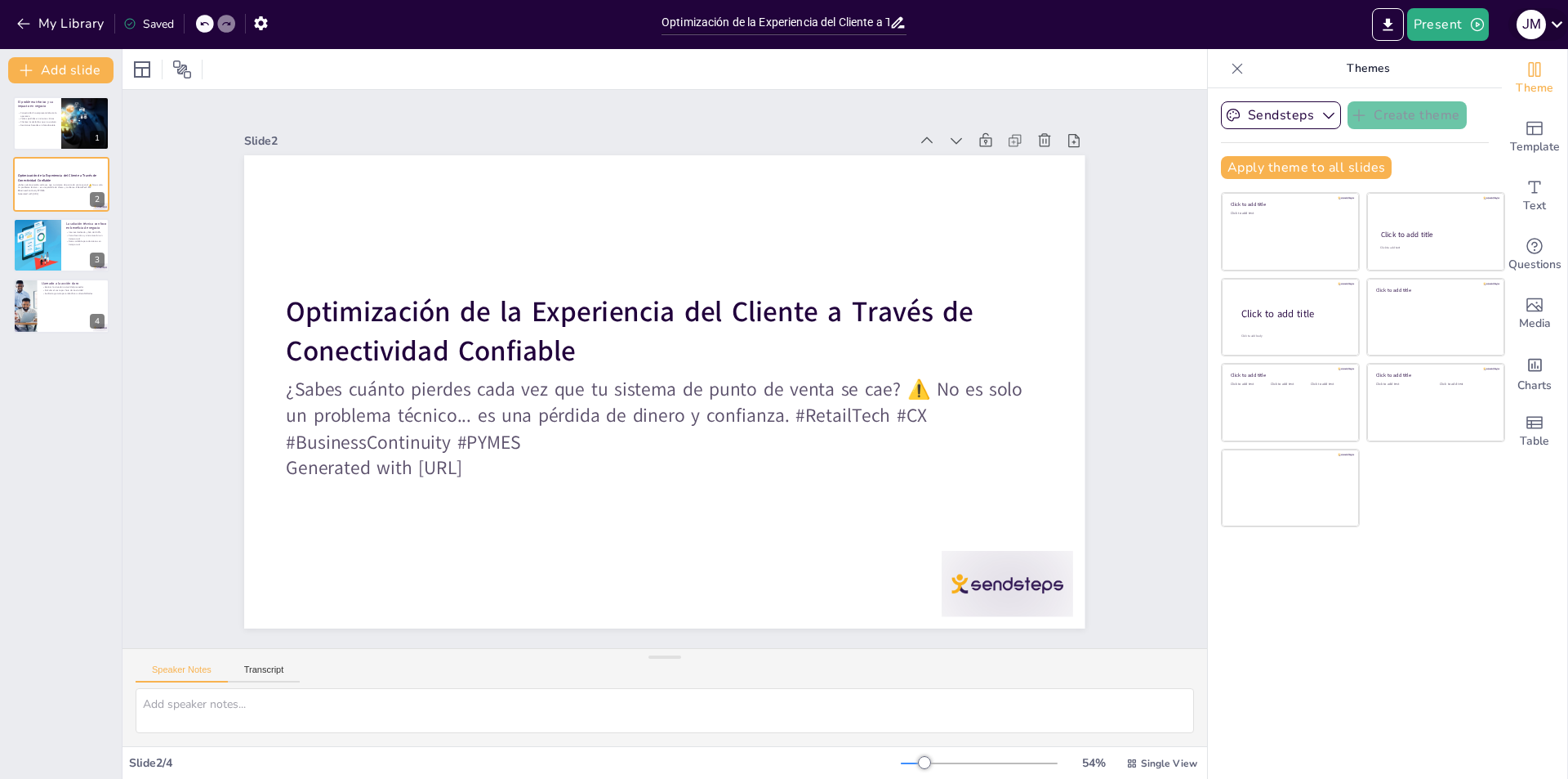
click at [1558, 26] on icon at bounding box center [1557, 25] width 11 height 7
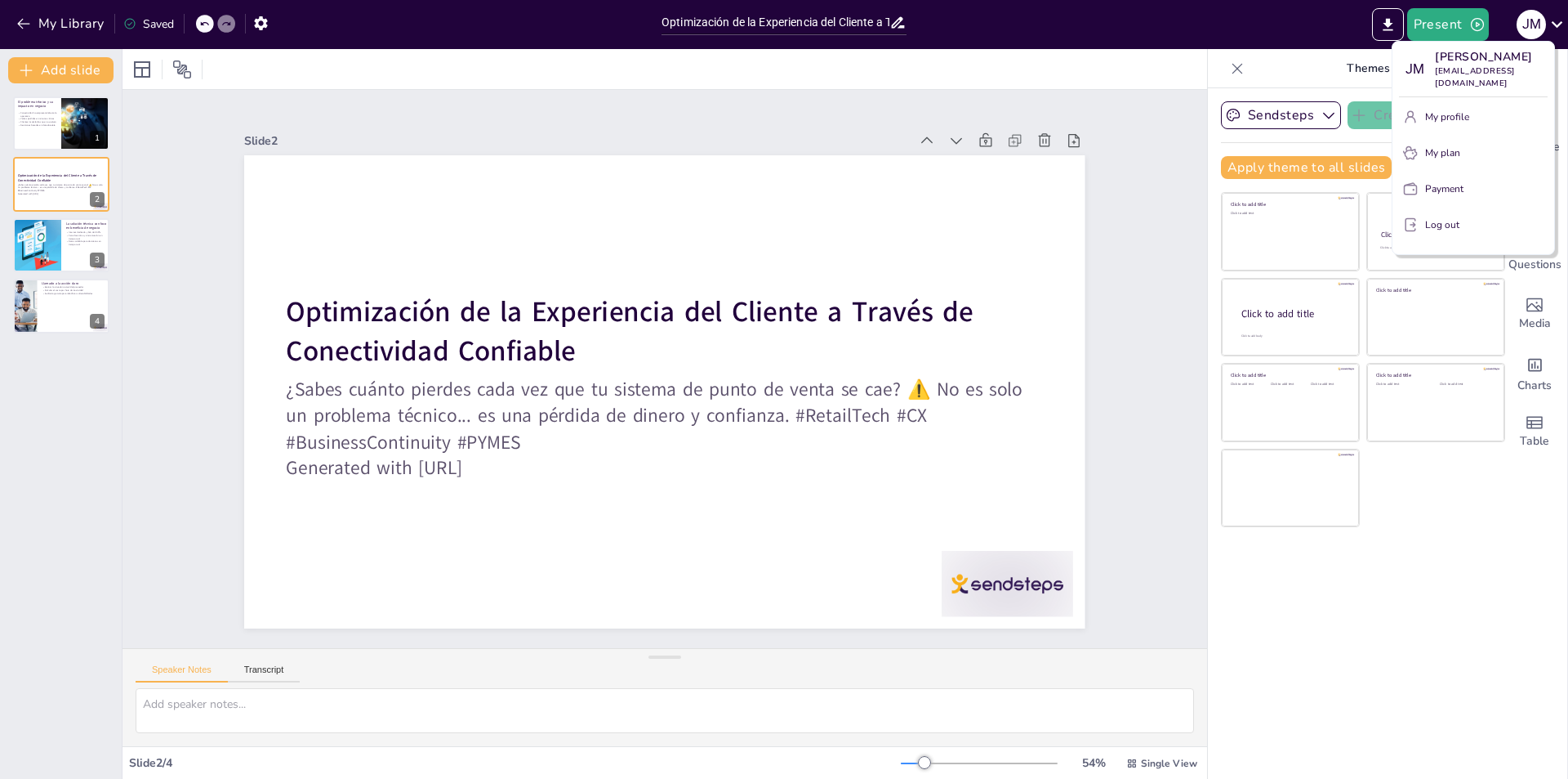
click at [1491, 507] on div at bounding box center [784, 389] width 1568 height 779
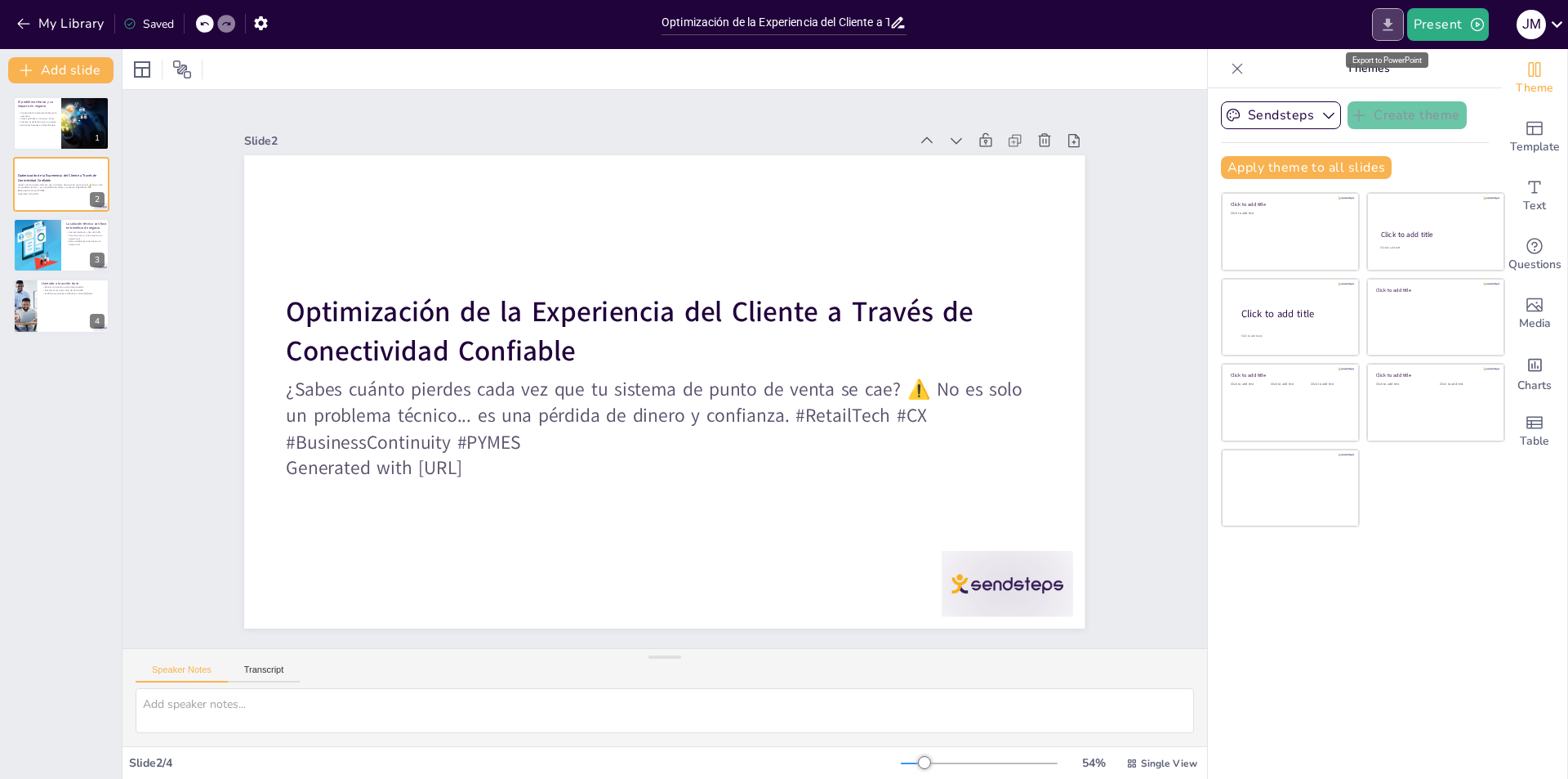
click at [1390, 31] on icon "Export to PowerPoint" at bounding box center [1388, 25] width 17 height 17
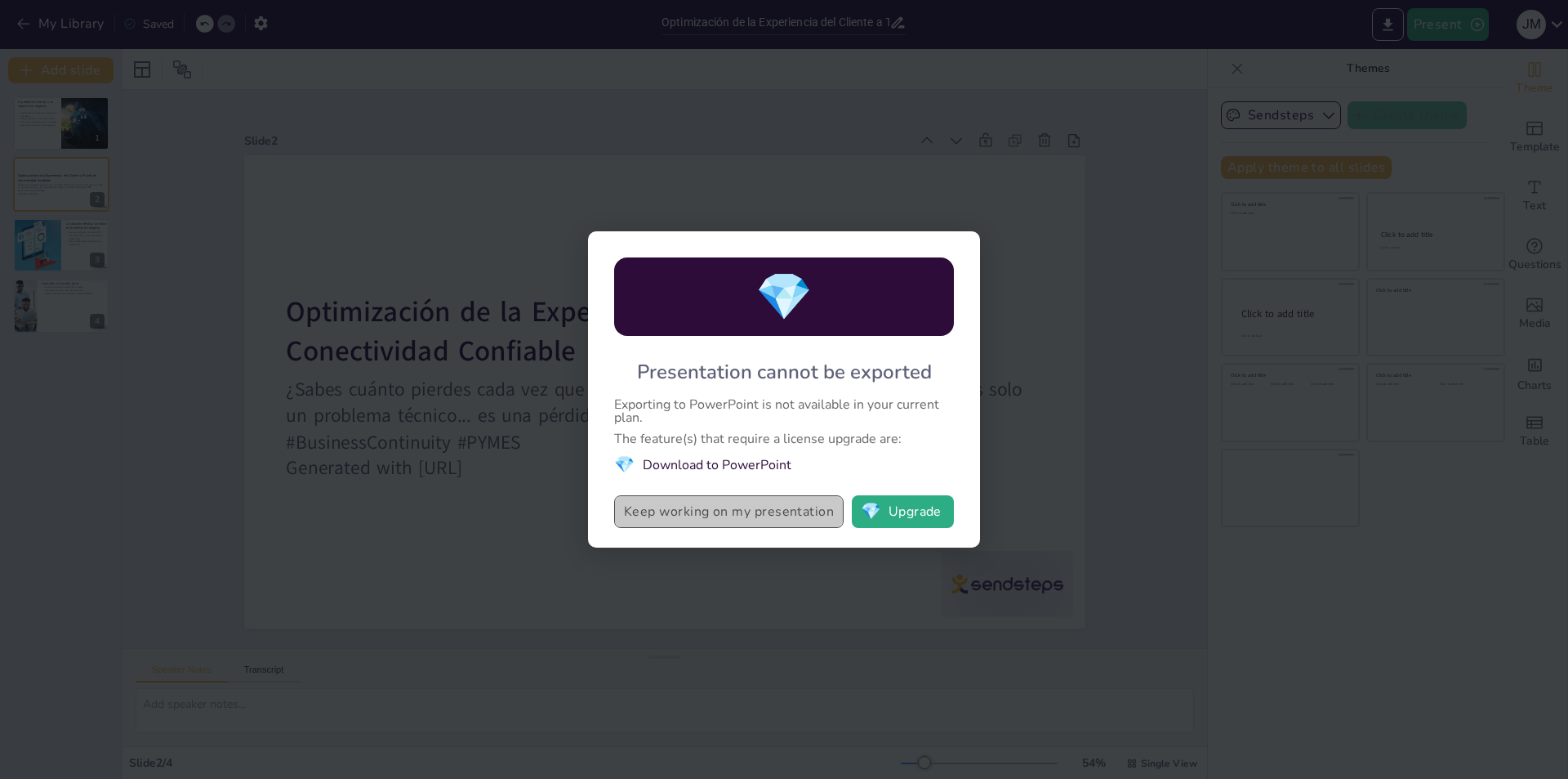
click at [723, 514] on button "Keep working on my presentation" at bounding box center [730, 512] width 230 height 33
